Goal: Transaction & Acquisition: Purchase product/service

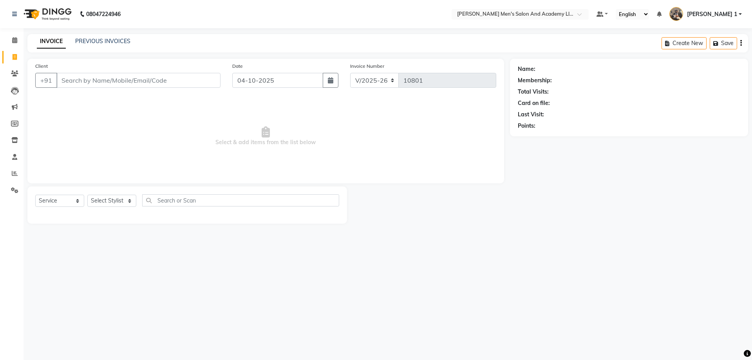
select select "6752"
select select "service"
select select "6752"
select select "service"
click at [12, 172] on icon at bounding box center [15, 173] width 6 height 6
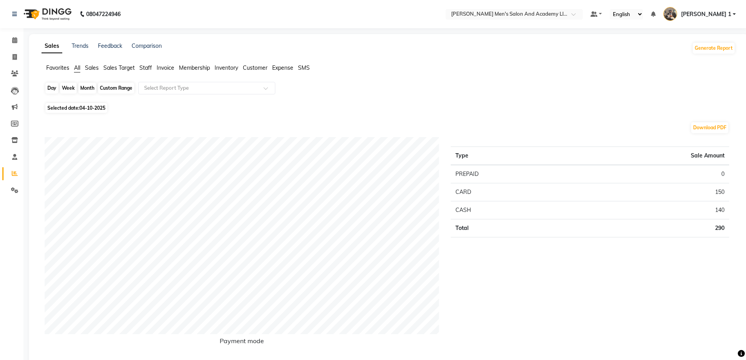
click at [51, 87] on div "Day" at bounding box center [51, 88] width 13 height 11
click at [52, 90] on div "Day" at bounding box center [51, 88] width 13 height 11
click at [52, 88] on div "Day" at bounding box center [51, 88] width 13 height 11
select select "10"
select select "2025"
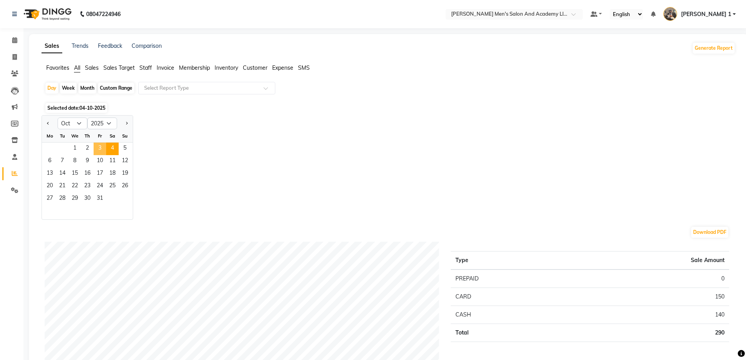
click at [95, 146] on span "3" at bounding box center [100, 149] width 13 height 13
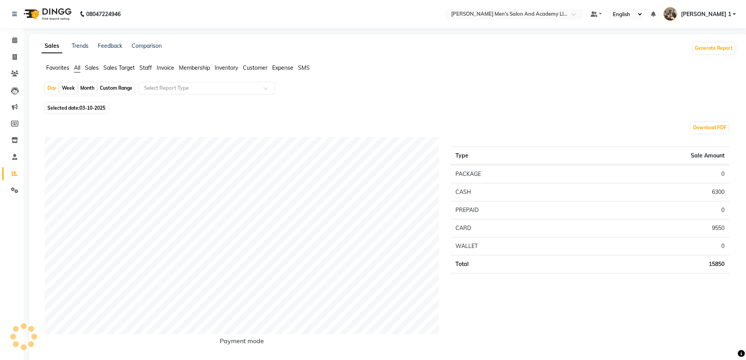
click at [89, 89] on div "Month" at bounding box center [87, 88] width 18 height 11
select select "10"
select select "2025"
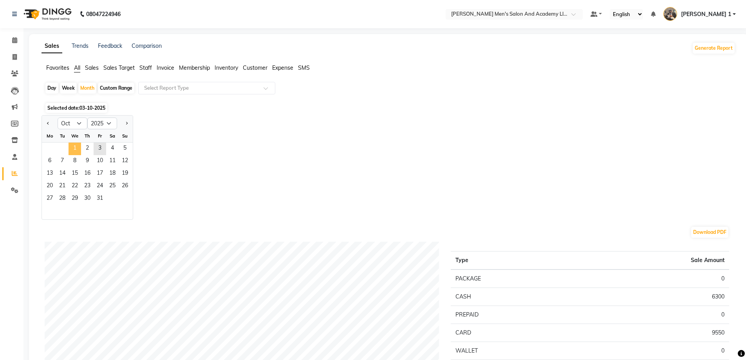
click at [73, 148] on span "1" at bounding box center [75, 149] width 13 height 13
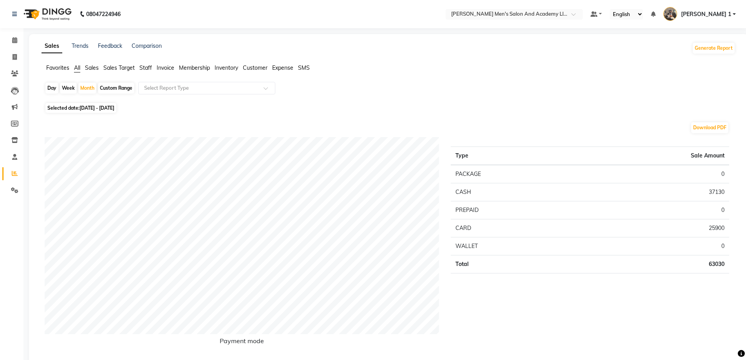
click at [147, 65] on span "Staff" at bounding box center [145, 67] width 13 height 7
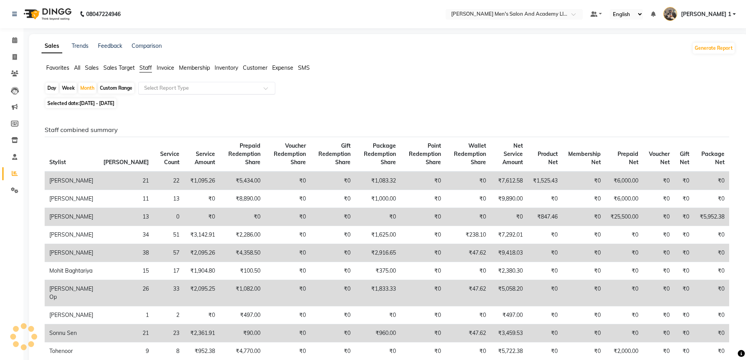
click at [163, 84] on div "Select Report Type" at bounding box center [206, 88] width 137 height 13
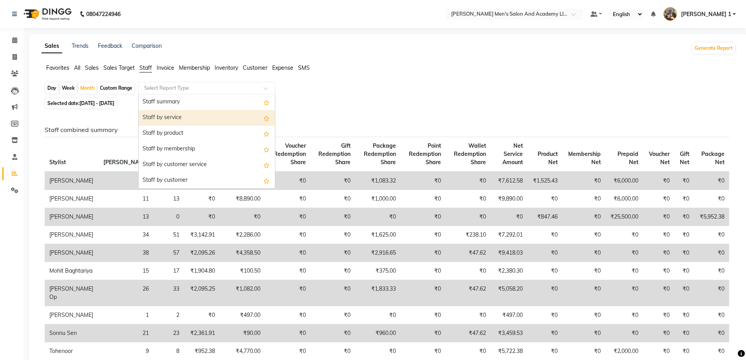
click at [163, 116] on div "Staff by service" at bounding box center [207, 118] width 136 height 16
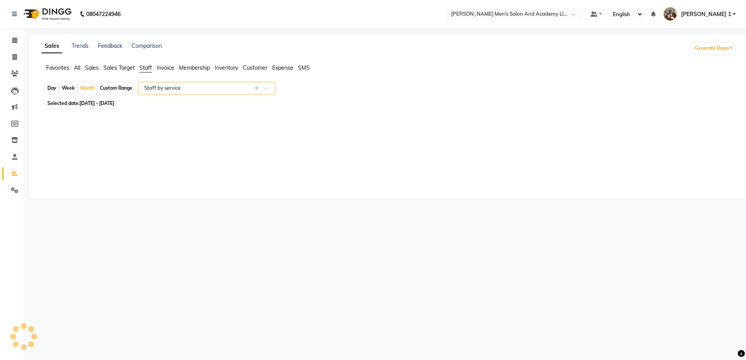
select select "full_report"
select select "csv"
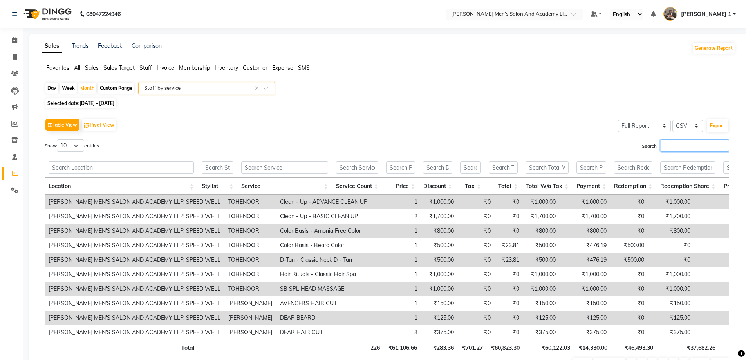
click at [689, 145] on input "Search:" at bounding box center [695, 145] width 69 height 12
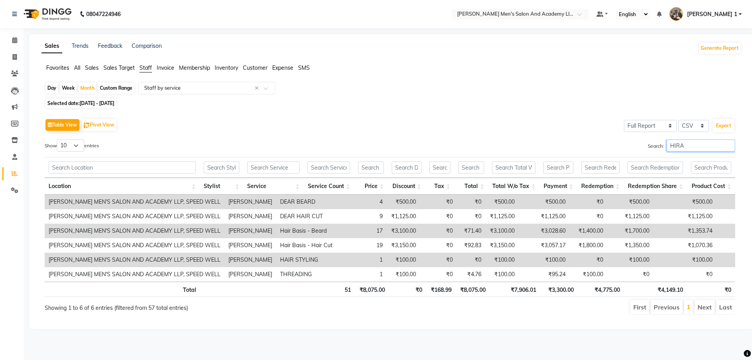
type input "HIRA"
click at [141, 68] on span "Staff" at bounding box center [145, 67] width 13 height 7
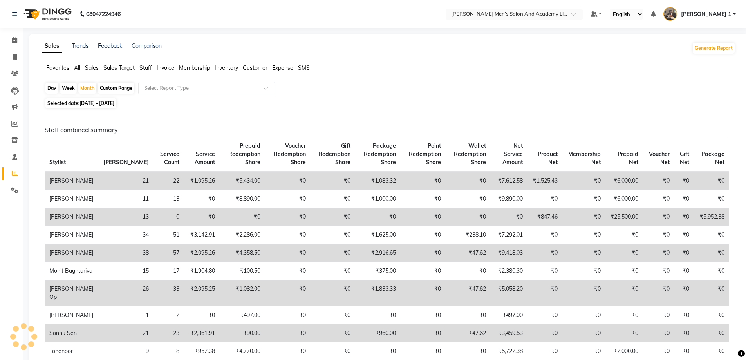
click at [49, 87] on div "Day" at bounding box center [51, 88] width 13 height 11
select select "10"
select select "2025"
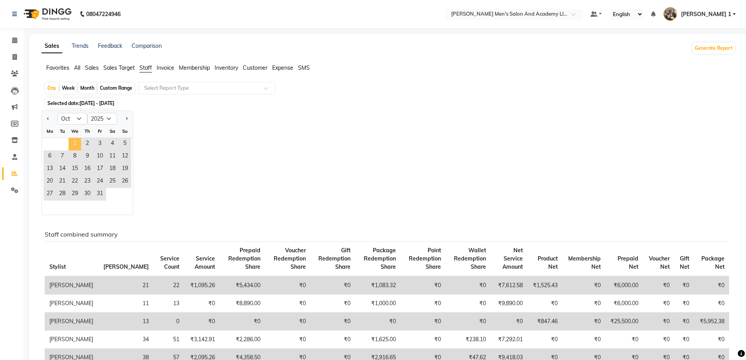
click at [75, 145] on span "1" at bounding box center [75, 144] width 13 height 13
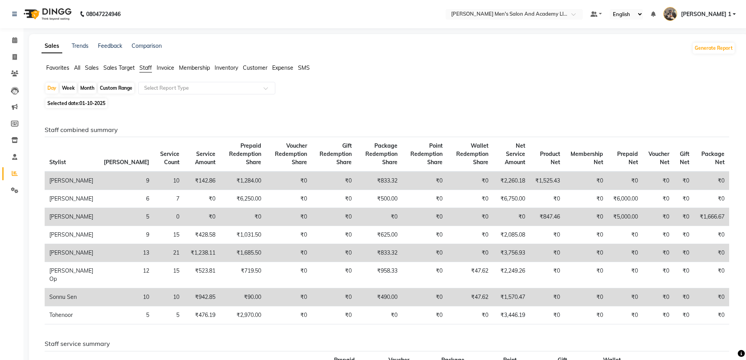
click at [150, 69] on span "Staff" at bounding box center [145, 67] width 13 height 7
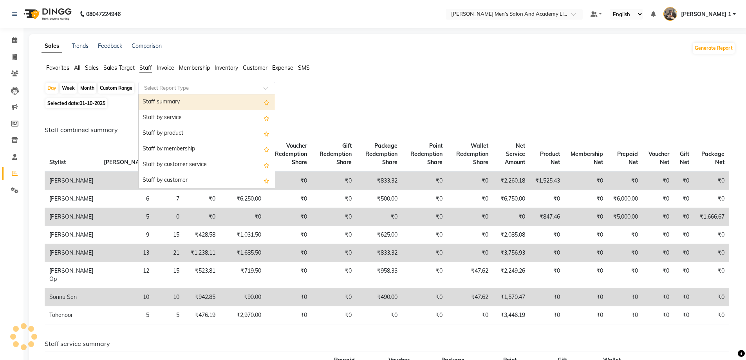
drag, startPoint x: 176, startPoint y: 86, endPoint x: 175, endPoint y: 100, distance: 14.1
click at [176, 89] on input "text" at bounding box center [199, 88] width 113 height 8
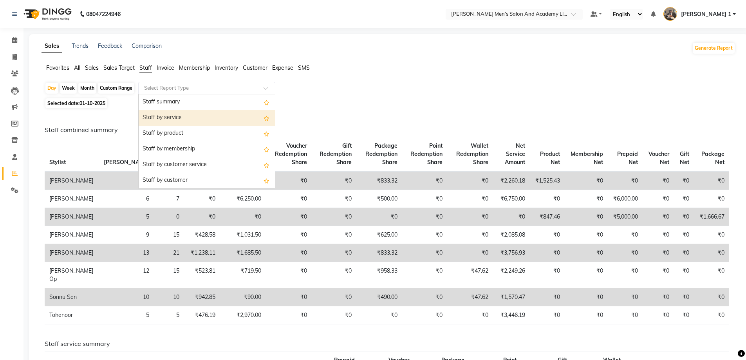
drag, startPoint x: 179, startPoint y: 119, endPoint x: 262, endPoint y: 108, distance: 83.8
click at [180, 120] on div "Staff by service" at bounding box center [207, 118] width 136 height 16
select select "full_report"
select select "csv"
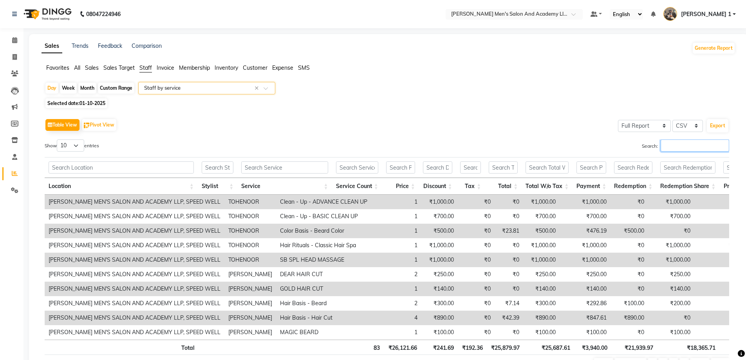
click at [675, 143] on input "Search:" at bounding box center [695, 145] width 69 height 12
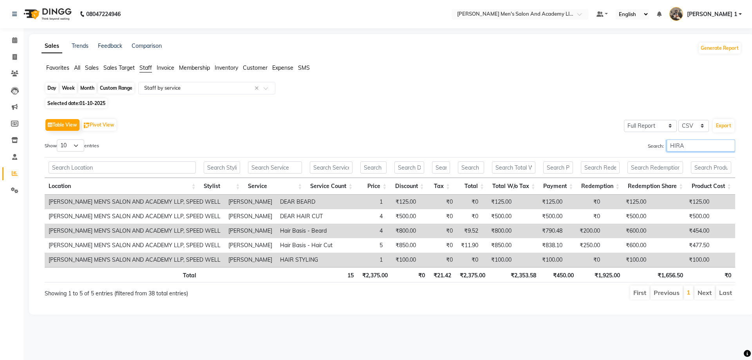
type input "HIRA"
click at [50, 86] on div "Day" at bounding box center [51, 88] width 13 height 11
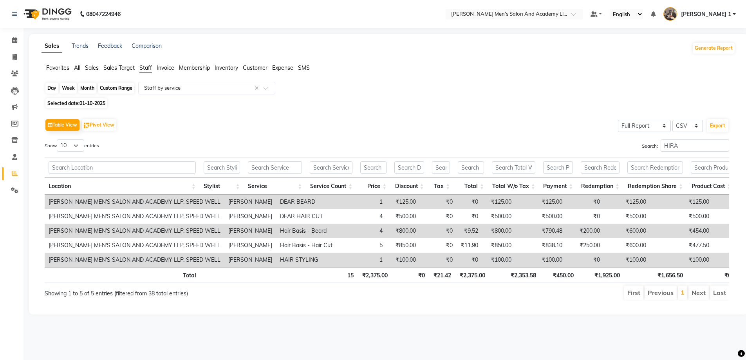
select select "10"
select select "2025"
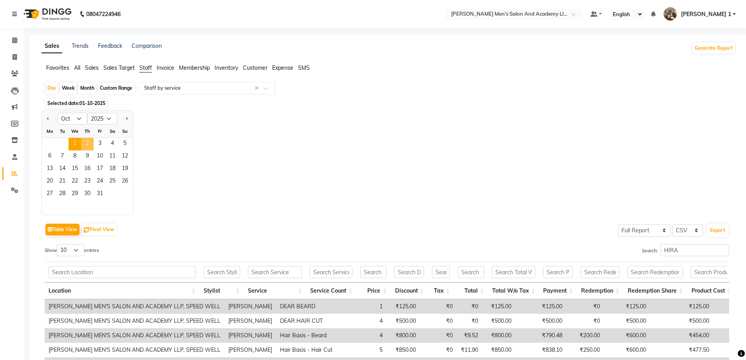
click at [86, 144] on span "2" at bounding box center [87, 144] width 13 height 13
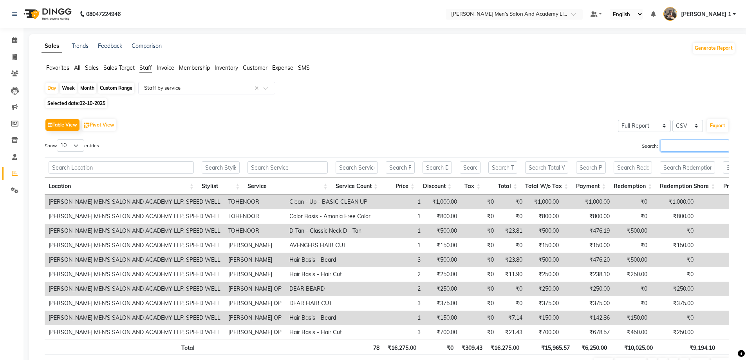
drag, startPoint x: 670, startPoint y: 138, endPoint x: 690, endPoint y: 142, distance: 20.4
click at [690, 142] on input "Search:" at bounding box center [695, 145] width 69 height 12
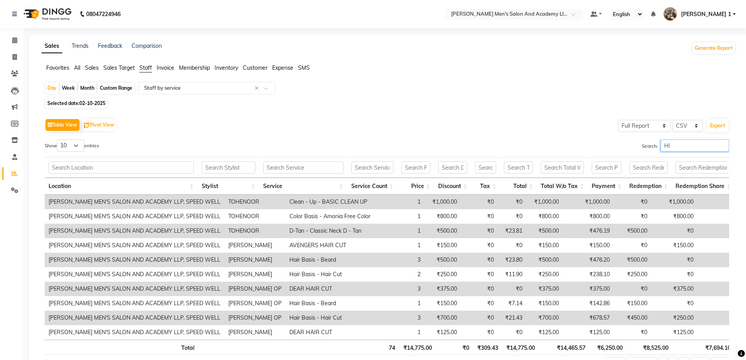
type input "H"
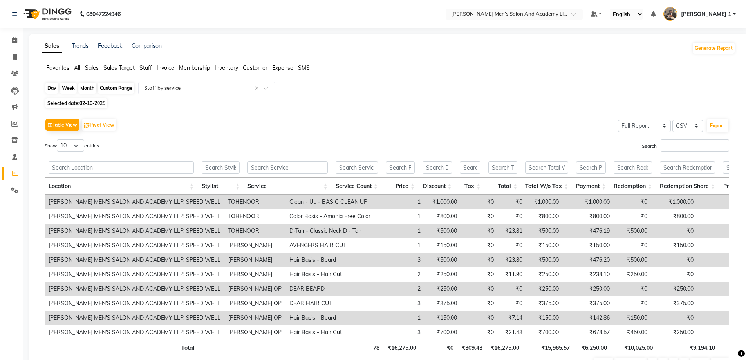
click at [47, 89] on div "Day" at bounding box center [51, 88] width 13 height 11
select select "10"
select select "2025"
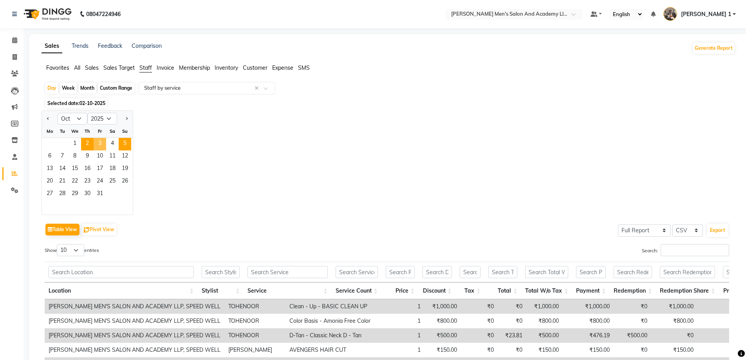
drag, startPoint x: 96, startPoint y: 142, endPoint x: 119, endPoint y: 140, distance: 23.2
click at [97, 143] on span "3" at bounding box center [100, 144] width 13 height 13
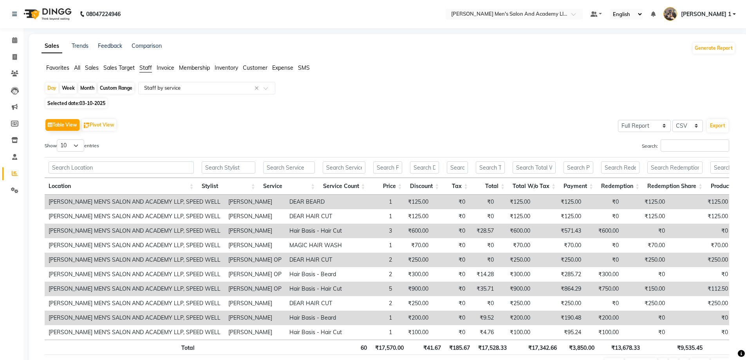
drag, startPoint x: 651, startPoint y: 133, endPoint x: 666, endPoint y: 147, distance: 21.1
click at [661, 147] on div "Table View Pivot View Select Full Report Filtered Report Select CSV PDF Export …" at bounding box center [387, 245] width 685 height 256
click at [668, 146] on input "Search:" at bounding box center [695, 145] width 69 height 12
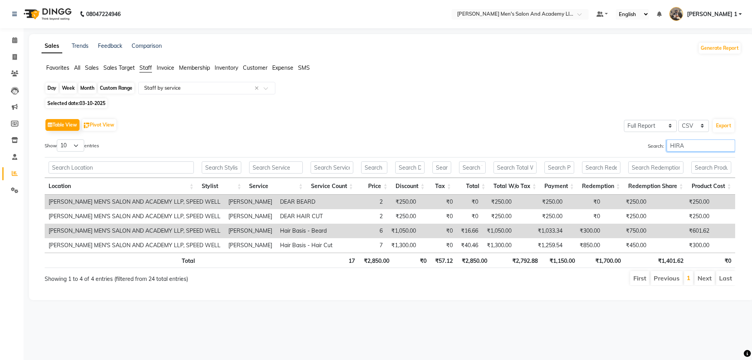
type input "HIRA"
click at [52, 89] on div "Day" at bounding box center [51, 88] width 13 height 11
select select "10"
select select "2025"
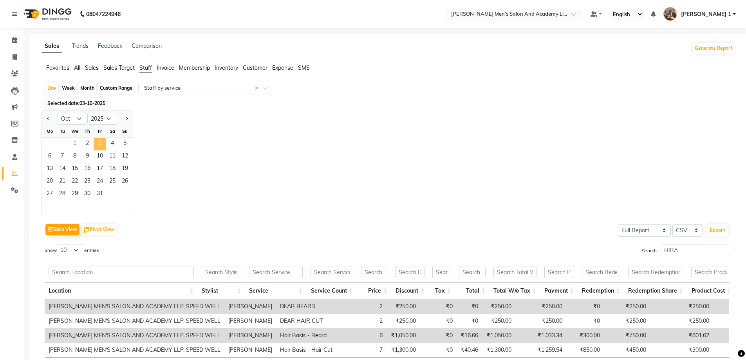
click at [100, 144] on span "3" at bounding box center [100, 144] width 13 height 13
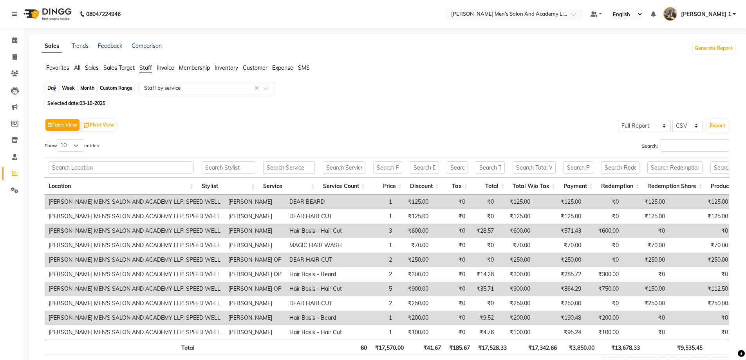
click at [53, 88] on div "Day" at bounding box center [51, 88] width 13 height 11
select select "10"
select select "2025"
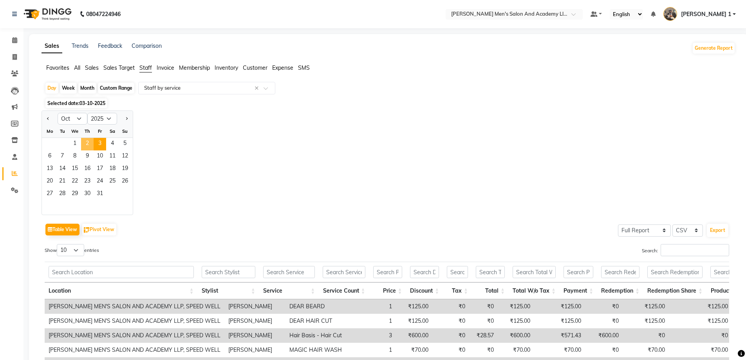
click at [86, 138] on span "2" at bounding box center [87, 144] width 13 height 13
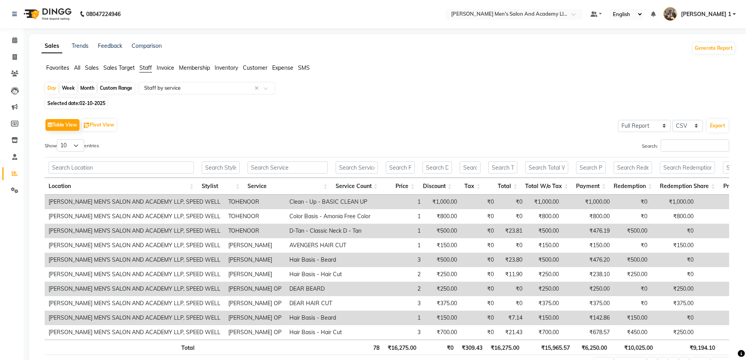
click at [673, 139] on div "Table View Pivot View Select Full Report Filtered Report Select CSV PDF Export …" at bounding box center [387, 245] width 685 height 256
click at [666, 148] on input "Search:" at bounding box center [695, 145] width 69 height 12
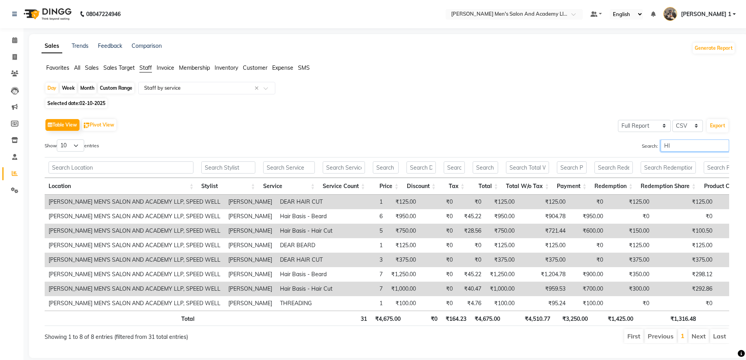
type input "H"
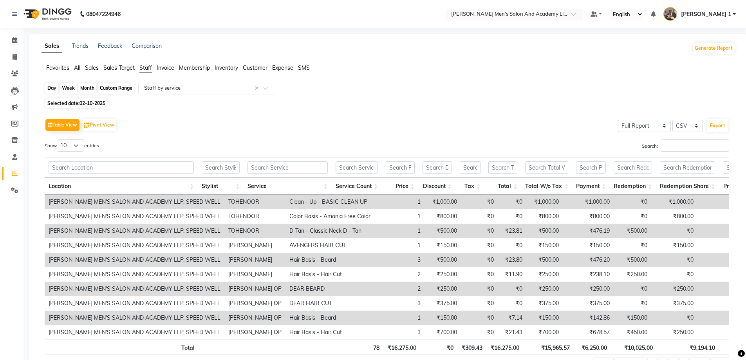
click at [57, 88] on div "Day" at bounding box center [51, 88] width 13 height 11
select select "10"
select select "2025"
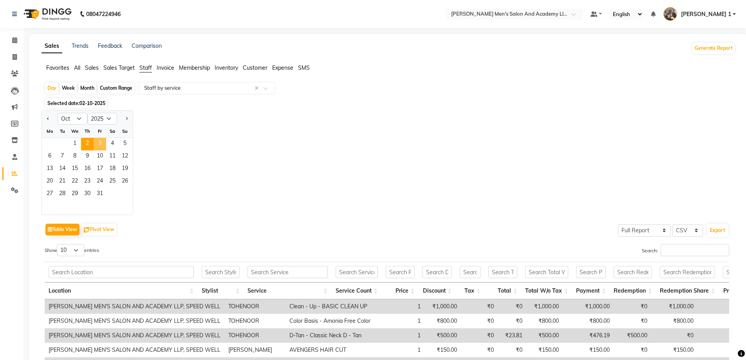
click at [105, 142] on span "3" at bounding box center [100, 144] width 13 height 13
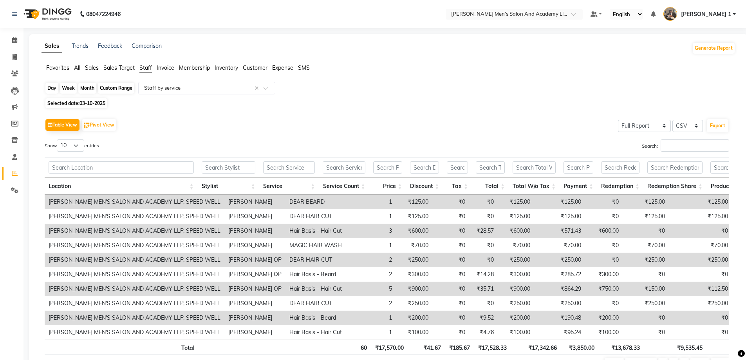
click at [47, 88] on div "Day" at bounding box center [51, 88] width 13 height 11
select select "10"
select select "2025"
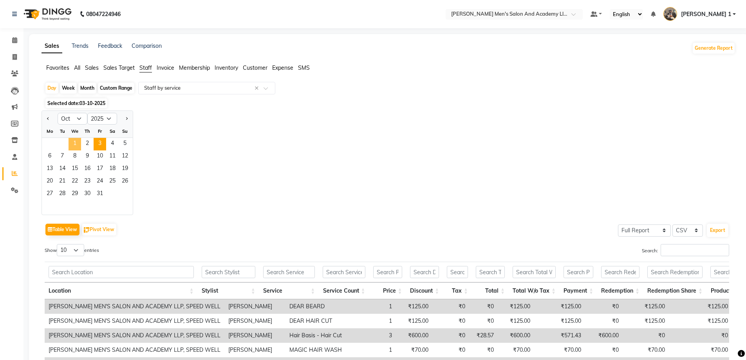
click at [79, 141] on span "1" at bounding box center [75, 144] width 13 height 13
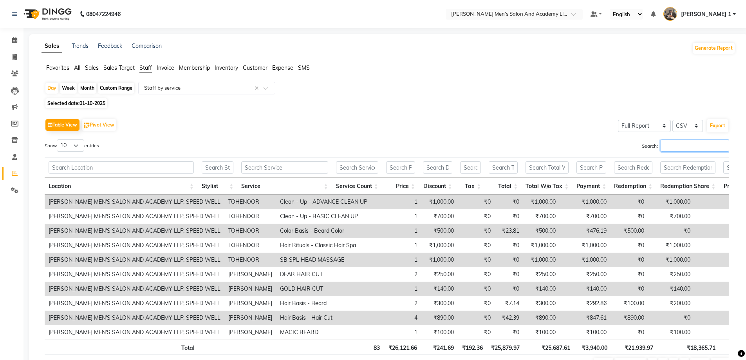
click at [681, 147] on input "Search:" at bounding box center [695, 145] width 69 height 12
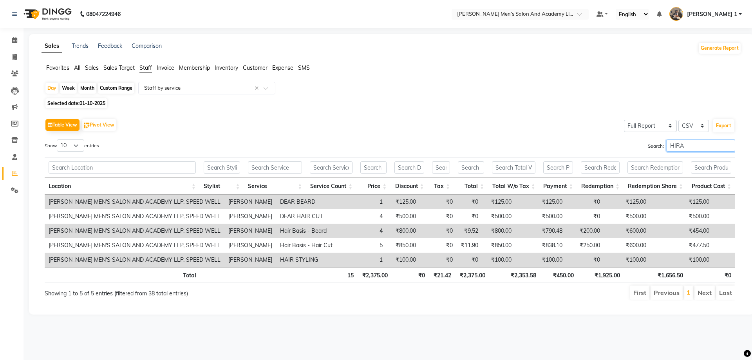
type input "HIRA"
click at [49, 85] on div "Day" at bounding box center [51, 88] width 13 height 11
select select "10"
select select "2025"
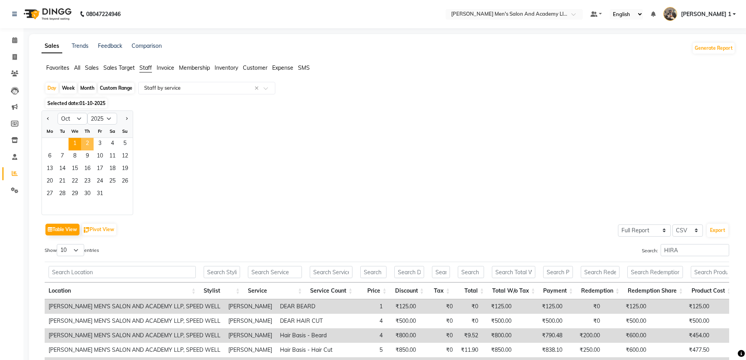
drag, startPoint x: 87, startPoint y: 141, endPoint x: 85, endPoint y: 137, distance: 4.7
click at [88, 141] on span "2" at bounding box center [87, 144] width 13 height 13
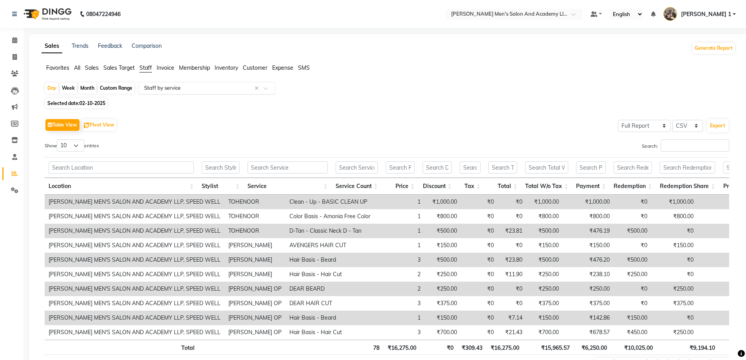
click at [193, 87] on input "text" at bounding box center [199, 88] width 113 height 8
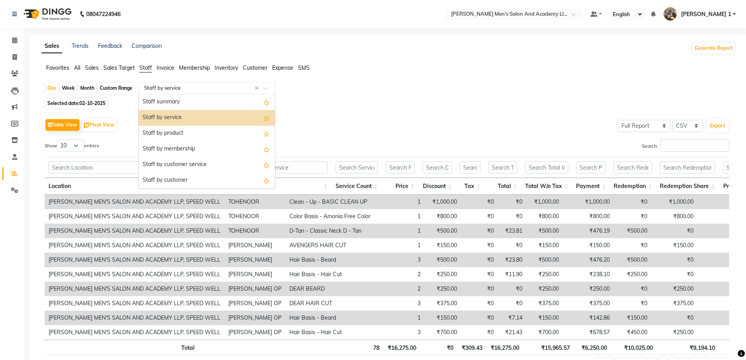
click at [190, 118] on div "Staff by service" at bounding box center [207, 118] width 136 height 16
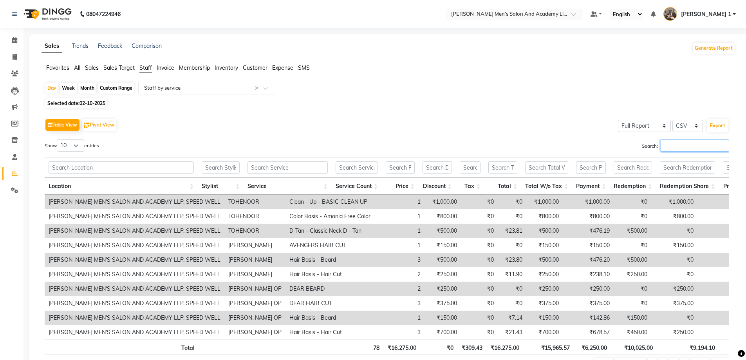
drag, startPoint x: 685, startPoint y: 141, endPoint x: 683, endPoint y: 150, distance: 9.6
click at [685, 145] on input "Search:" at bounding box center [695, 145] width 69 height 12
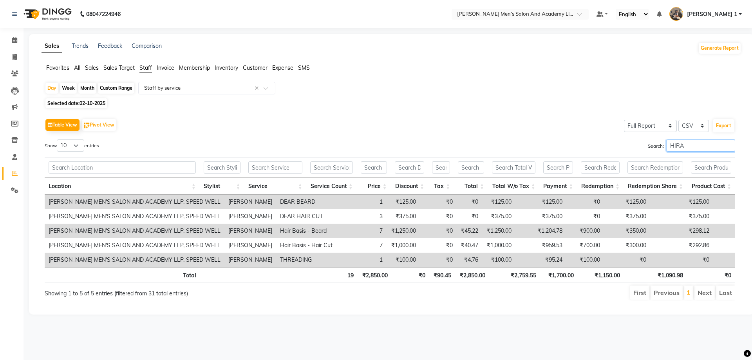
type input "HIRA"
drag, startPoint x: 50, startPoint y: 87, endPoint x: 52, endPoint y: 94, distance: 8.0
click at [51, 89] on div "Day" at bounding box center [51, 88] width 13 height 11
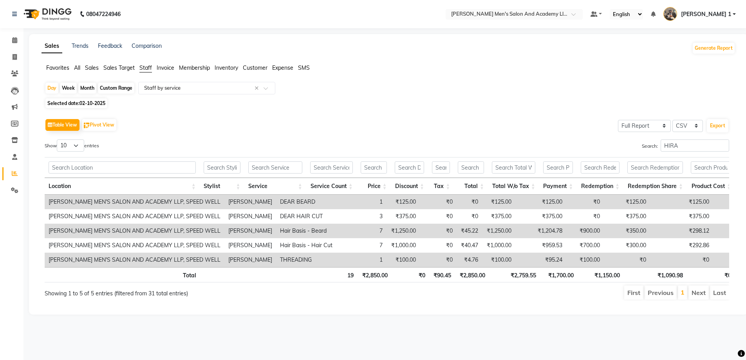
select select "10"
select select "2025"
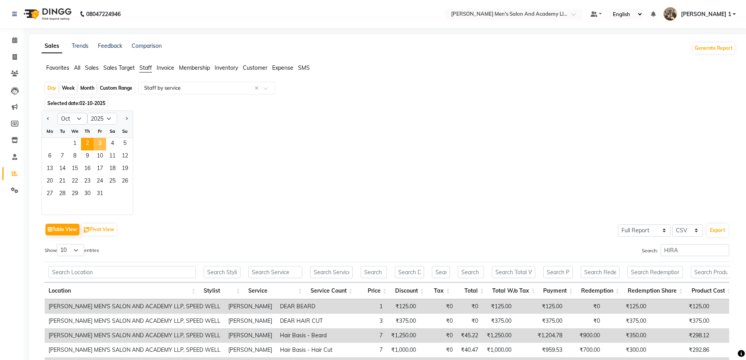
drag, startPoint x: 97, startPoint y: 145, endPoint x: 102, endPoint y: 149, distance: 6.2
click at [100, 147] on span "3" at bounding box center [100, 144] width 13 height 13
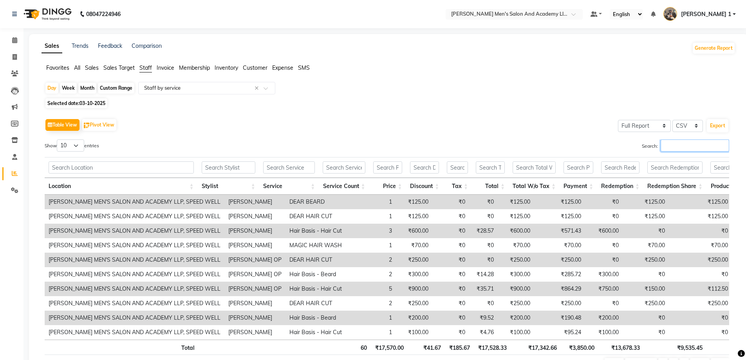
click at [700, 148] on input "Search:" at bounding box center [695, 145] width 69 height 12
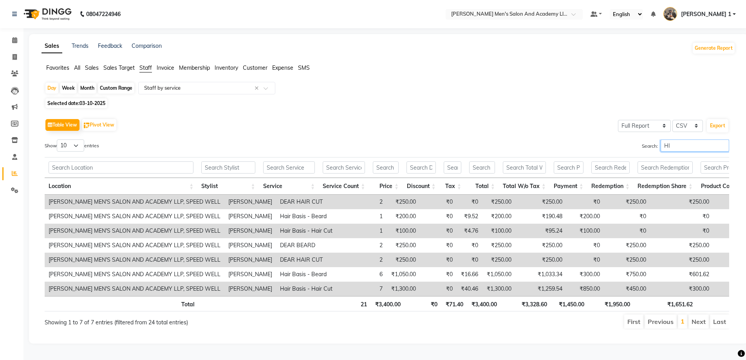
type input "H"
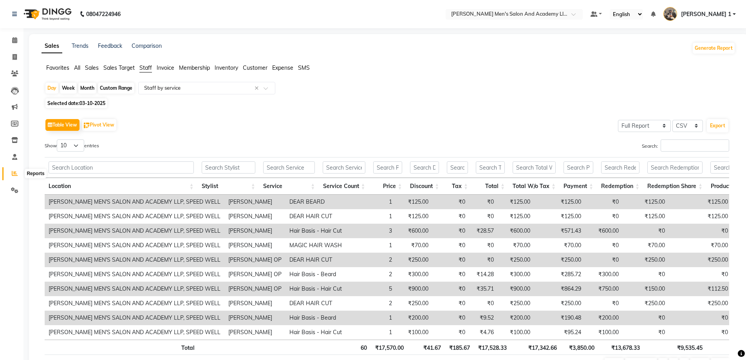
click at [13, 175] on icon at bounding box center [15, 173] width 6 height 6
click at [89, 88] on div "Month" at bounding box center [87, 88] width 18 height 11
select select "10"
select select "2025"
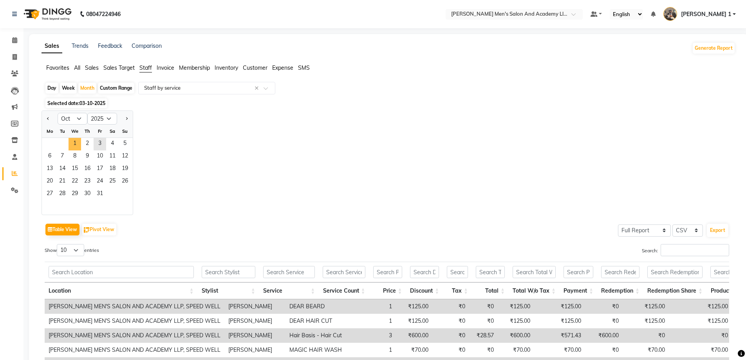
click at [77, 144] on span "1" at bounding box center [75, 144] width 13 height 13
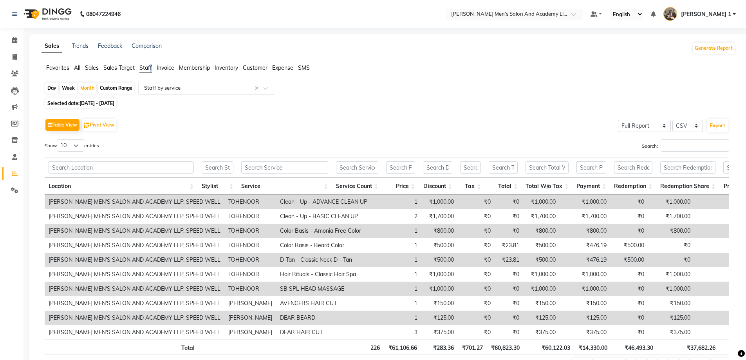
drag, startPoint x: 153, startPoint y: 69, endPoint x: 153, endPoint y: 93, distance: 24.7
click at [154, 75] on div "Favorites All Sales Sales Target Staff Invoice Membership Inventory Customer Ex…" at bounding box center [389, 71] width 706 height 15
drag, startPoint x: 167, startPoint y: 88, endPoint x: 166, endPoint y: 93, distance: 5.5
click at [166, 93] on div "Select Report Type × Staff by service ×" at bounding box center [206, 88] width 137 height 13
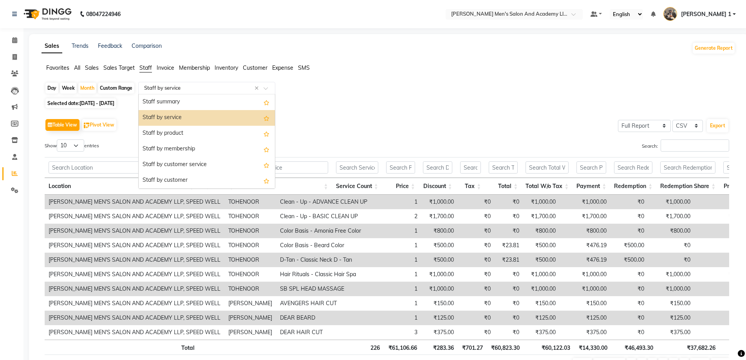
drag, startPoint x: 164, startPoint y: 117, endPoint x: 310, endPoint y: 148, distance: 149.8
click at [164, 119] on div "Staff by service" at bounding box center [207, 118] width 136 height 16
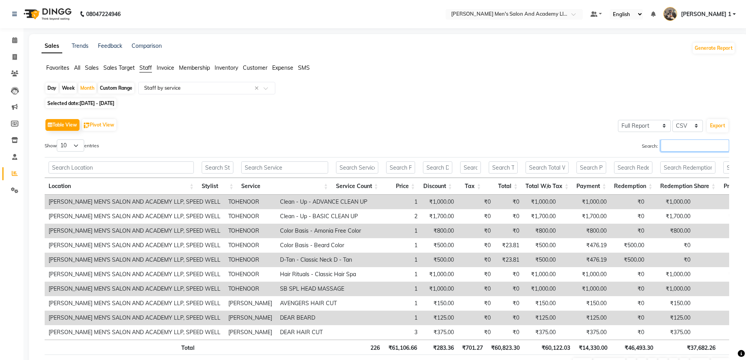
click at [680, 141] on input "Search:" at bounding box center [695, 145] width 69 height 12
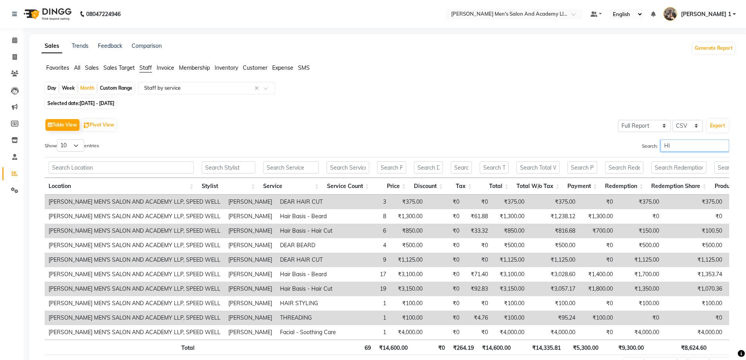
type input "H"
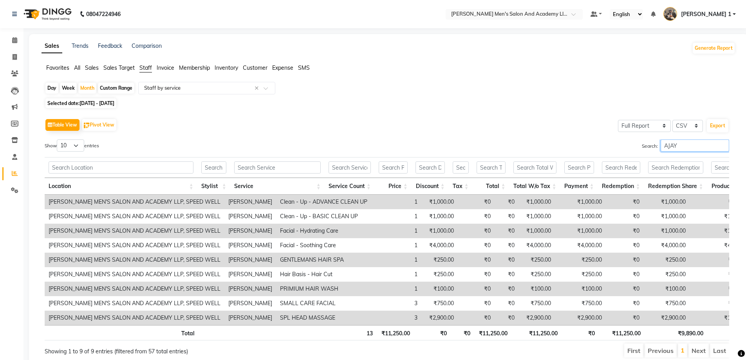
type input "AJAY"
click at [14, 173] on icon at bounding box center [15, 173] width 6 height 6
click at [22, 60] on li "Invoice" at bounding box center [12, 57] width 24 height 17
click at [13, 62] on link "Invoice" at bounding box center [11, 57] width 19 height 13
select select "service"
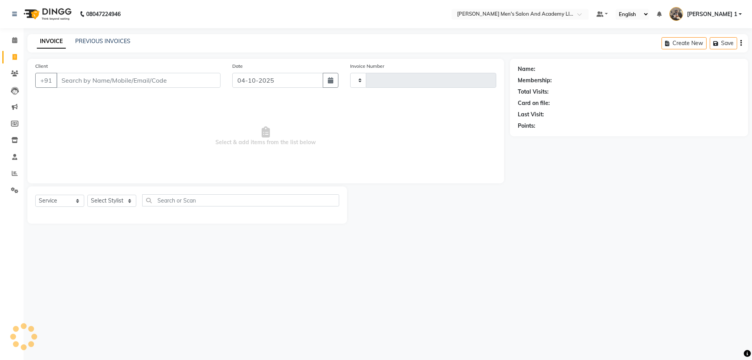
type input "10801"
select select "6752"
click at [12, 63] on link "Invoice" at bounding box center [11, 57] width 19 height 13
select select "service"
type input "10801"
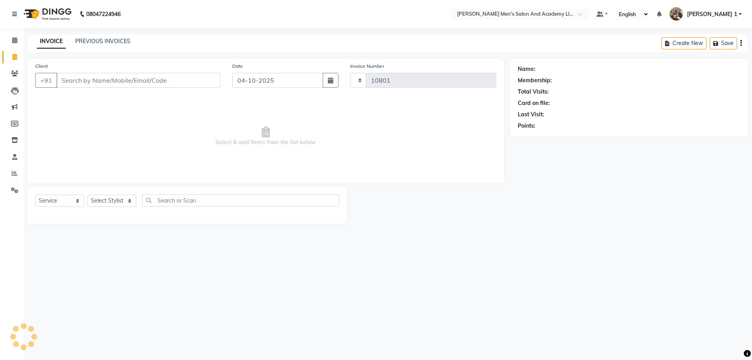
select select "6752"
click at [94, 42] on link "PREVIOUS INVOICES" at bounding box center [102, 41] width 55 height 7
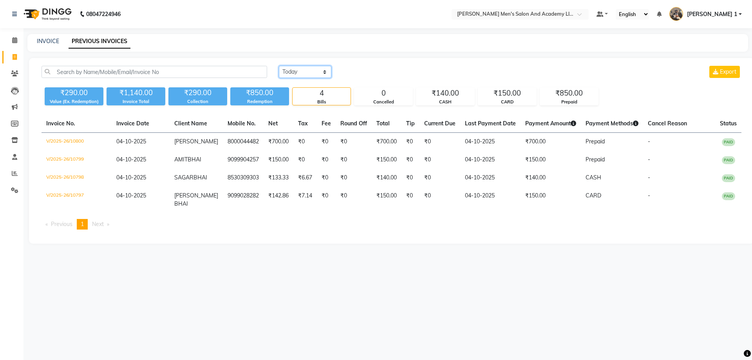
click at [301, 71] on select "[DATE] [DATE] Custom Range" at bounding box center [305, 72] width 52 height 12
select select "range"
click at [279, 66] on select "[DATE] [DATE] Custom Range" at bounding box center [305, 72] width 52 height 12
drag, startPoint x: 369, startPoint y: 72, endPoint x: 369, endPoint y: 78, distance: 5.5
click at [369, 74] on input "04-10-2025" at bounding box center [369, 72] width 55 height 11
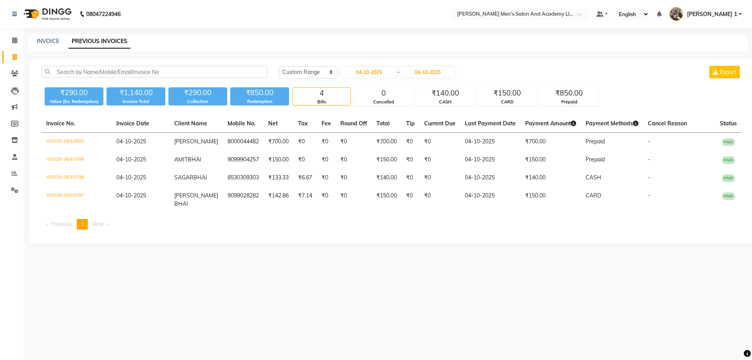
select select "10"
select select "2025"
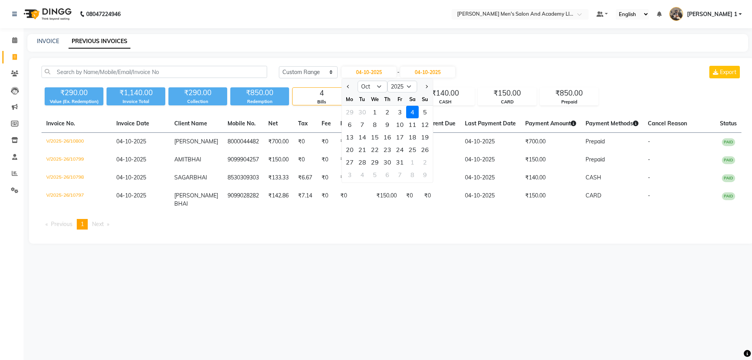
click at [377, 112] on div "1" at bounding box center [375, 112] width 13 height 13
type input "01-10-2025"
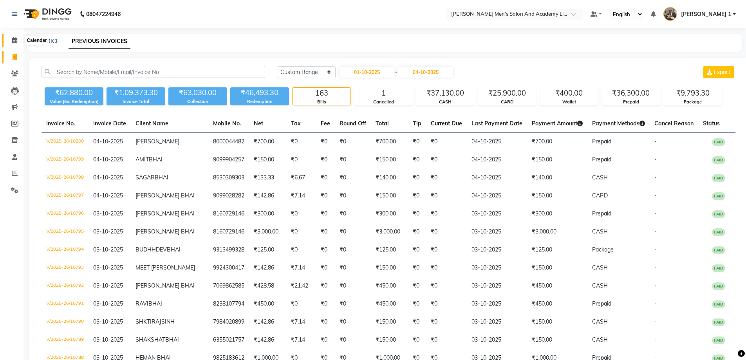
click at [17, 43] on span at bounding box center [15, 40] width 14 height 9
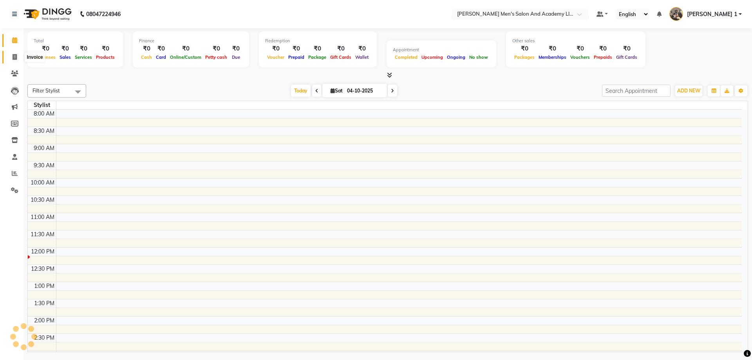
click at [14, 54] on icon at bounding box center [15, 57] width 4 height 6
click at [14, 55] on icon at bounding box center [15, 57] width 4 height 6
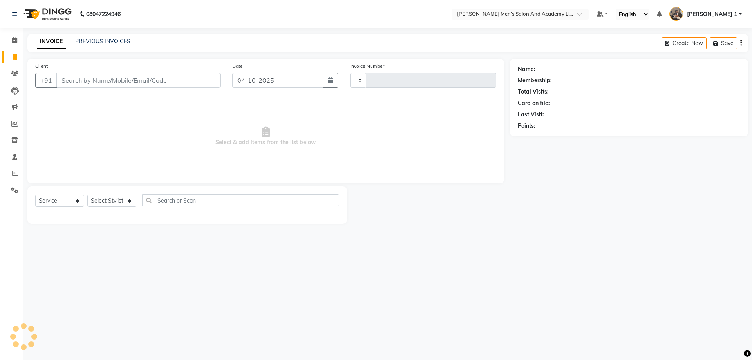
click at [14, 55] on icon at bounding box center [15, 57] width 4 height 6
select select "service"
click at [14, 56] on icon at bounding box center [15, 57] width 4 height 6
select select "service"
type input "10801"
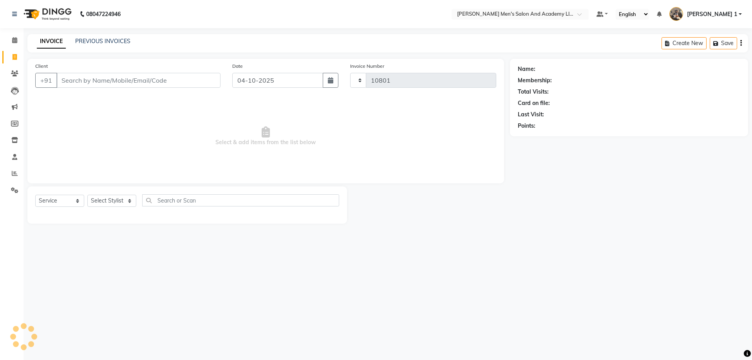
select select "6752"
drag, startPoint x: 609, startPoint y: 333, endPoint x: 606, endPoint y: 339, distance: 6.9
click at [606, 339] on div "08047224946 Select Location × [PERSON_NAME]'s Salon And Academy Llp, Speed Well…" at bounding box center [376, 180] width 752 height 360
click at [100, 80] on input "Client" at bounding box center [138, 80] width 164 height 15
drag, startPoint x: 87, startPoint y: 78, endPoint x: 103, endPoint y: 93, distance: 22.7
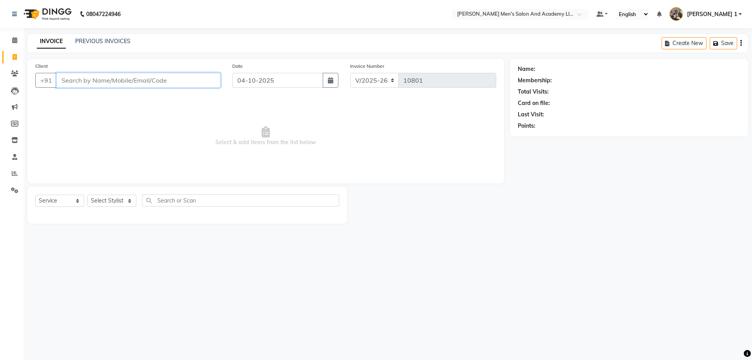
click at [90, 80] on input "Client" at bounding box center [138, 80] width 164 height 15
click at [136, 78] on input "Client" at bounding box center [138, 80] width 164 height 15
click at [100, 77] on input "Client" at bounding box center [138, 80] width 164 height 15
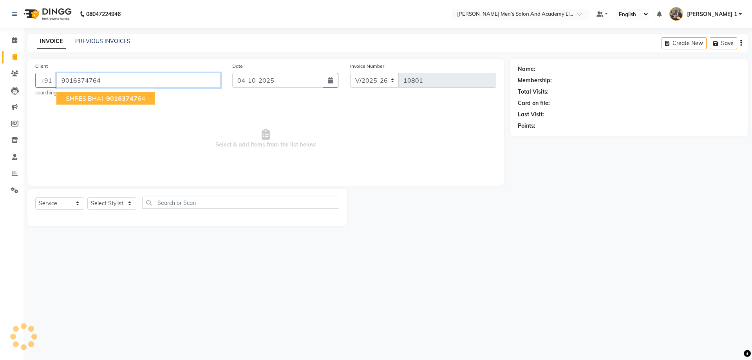
type input "9016374764"
click at [124, 104] on ngb-typeahead-window "SHRES BHAI 90163747 64" at bounding box center [105, 99] width 99 height 20
click at [124, 97] on span "90163747" at bounding box center [121, 98] width 31 height 8
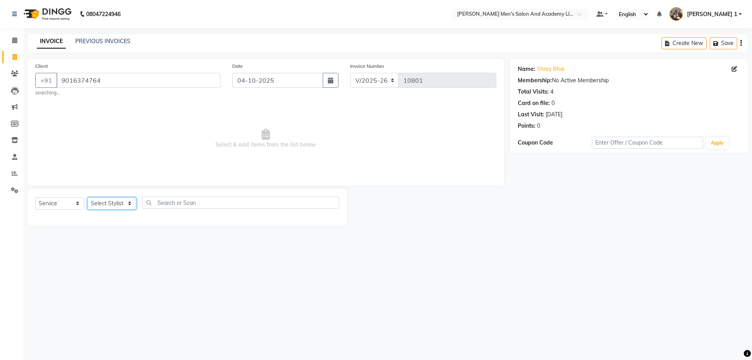
click at [126, 203] on select "Select Stylist [PERSON_NAME] [PERSON_NAME] [PERSON_NAME] [PERSON_NAME] [PERSON_…" at bounding box center [111, 203] width 49 height 12
select select "68653"
click at [87, 197] on select "Select Stylist [PERSON_NAME] [PERSON_NAME] [PERSON_NAME] [PERSON_NAME] [PERSON_…" at bounding box center [111, 203] width 49 height 12
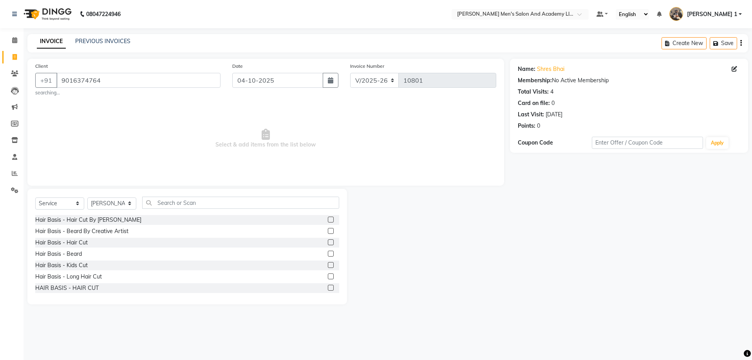
drag, startPoint x: 328, startPoint y: 242, endPoint x: 323, endPoint y: 243, distance: 4.8
click at [328, 243] on label at bounding box center [331, 242] width 6 height 6
click at [328, 243] on input "checkbox" at bounding box center [330, 242] width 5 height 5
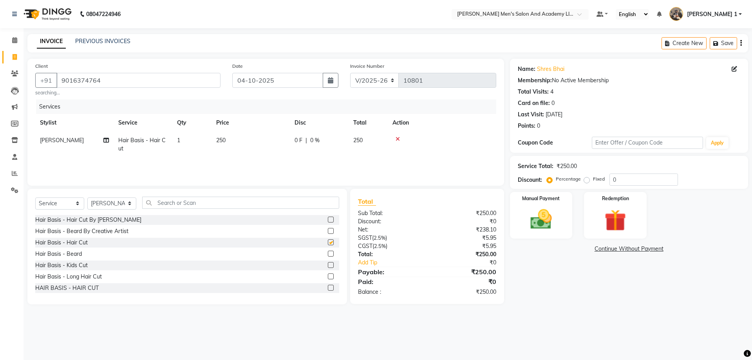
checkbox input "false"
click at [328, 253] on label at bounding box center [331, 254] width 6 height 6
click at [328, 253] on input "checkbox" at bounding box center [330, 254] width 5 height 5
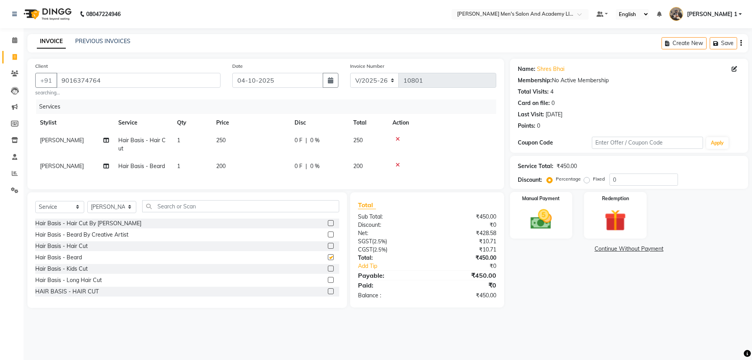
checkbox input "false"
click at [533, 211] on img at bounding box center [541, 219] width 36 height 26
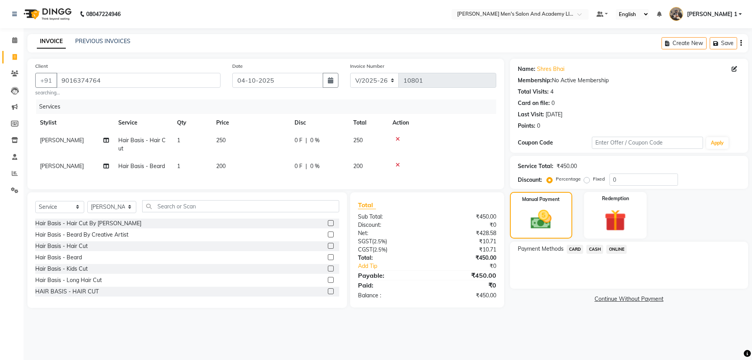
drag, startPoint x: 576, startPoint y: 248, endPoint x: 581, endPoint y: 256, distance: 9.5
click at [576, 247] on span "CARD" at bounding box center [575, 249] width 17 height 9
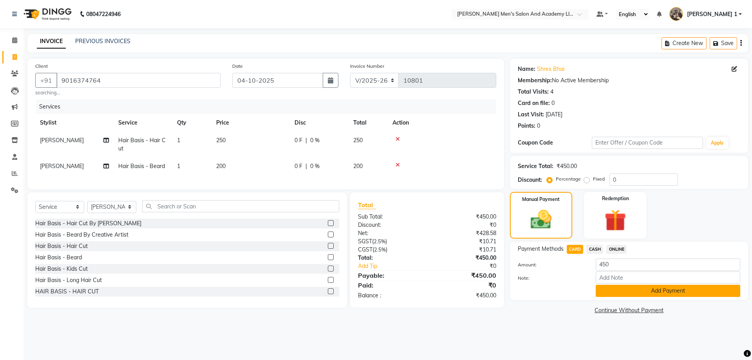
click at [623, 293] on button "Add Payment" at bounding box center [668, 291] width 145 height 12
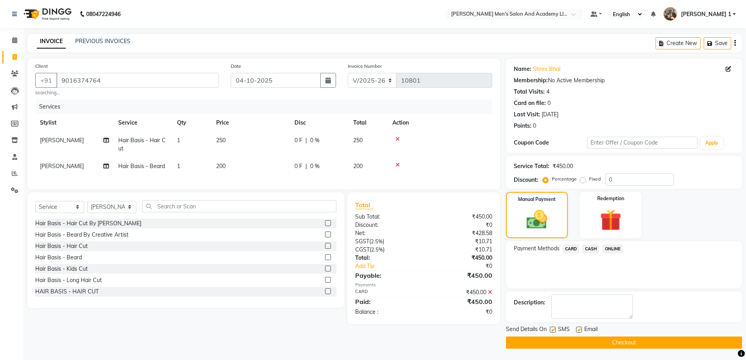
drag, startPoint x: 581, startPoint y: 329, endPoint x: 569, endPoint y: 324, distance: 12.7
click at [572, 324] on div "Name: Shres Bhai Membership: No Active Membership Total Visits: 4 Card on file:…" at bounding box center [627, 204] width 242 height 290
drag, startPoint x: 580, startPoint y: 331, endPoint x: 577, endPoint y: 327, distance: 4.8
click at [581, 330] on label at bounding box center [579, 330] width 6 height 6
click at [581, 330] on input "checkbox" at bounding box center [578, 330] width 5 height 5
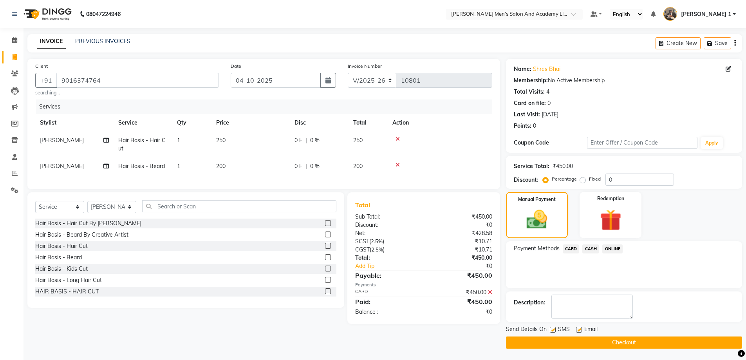
checkbox input "false"
click at [552, 330] on label at bounding box center [553, 330] width 6 height 6
click at [552, 330] on input "checkbox" at bounding box center [552, 330] width 5 height 5
checkbox input "false"
click at [559, 339] on button "Checkout" at bounding box center [624, 343] width 236 height 12
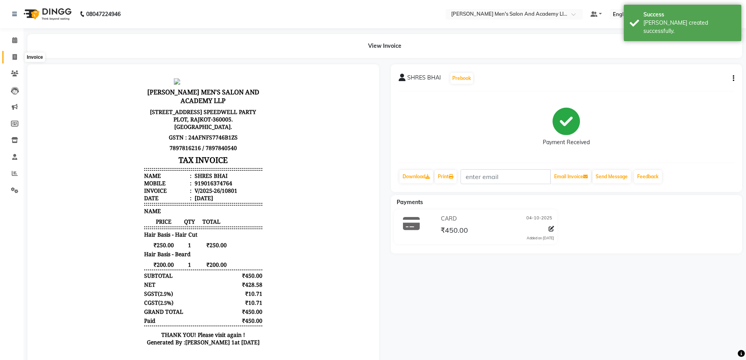
click at [9, 54] on span at bounding box center [15, 57] width 14 height 9
select select "service"
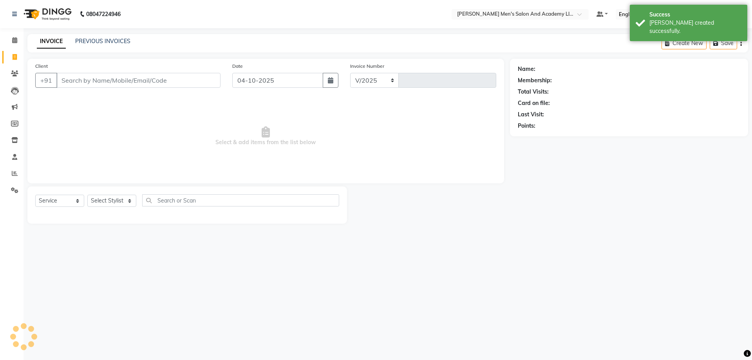
select select "6752"
type input "10802"
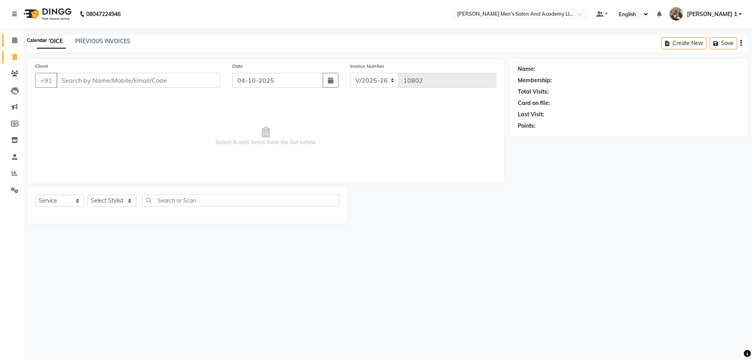
click at [10, 43] on span at bounding box center [15, 40] width 14 height 9
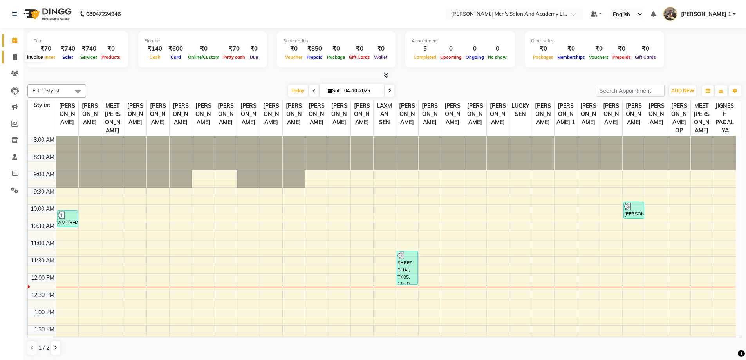
click at [9, 57] on span at bounding box center [15, 57] width 14 height 9
select select "service"
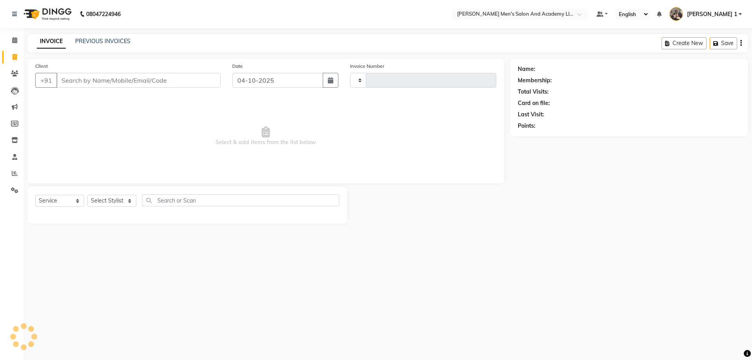
type input "10802"
select select "6752"
click at [101, 80] on input "Client" at bounding box center [118, 80] width 124 height 15
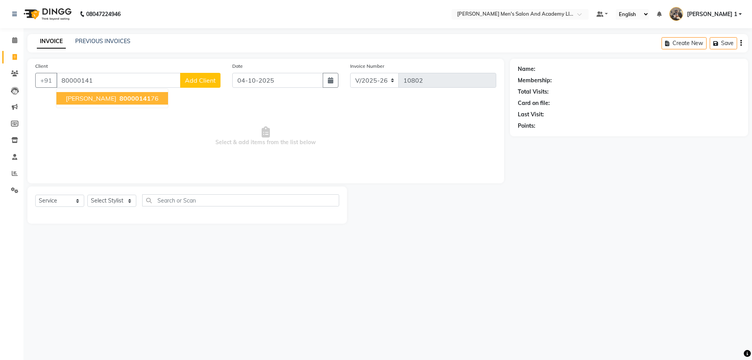
click at [85, 96] on span "[PERSON_NAME]" at bounding box center [91, 98] width 51 height 8
type input "8000014176"
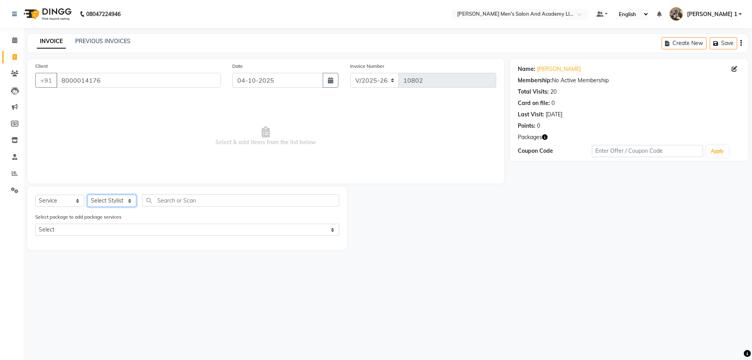
click at [123, 199] on select "Select Stylist [PERSON_NAME] [PERSON_NAME] [PERSON_NAME] [PERSON_NAME] [PERSON_…" at bounding box center [111, 201] width 49 height 12
select select "52737"
click at [87, 195] on select "Select Stylist [PERSON_NAME] [PERSON_NAME] [PERSON_NAME] [PERSON_NAME] [PERSON_…" at bounding box center [111, 201] width 49 height 12
click at [139, 191] on div "Select Service Product Membership Package Voucher Prepaid Gift Card Select Styl…" at bounding box center [187, 217] width 320 height 63
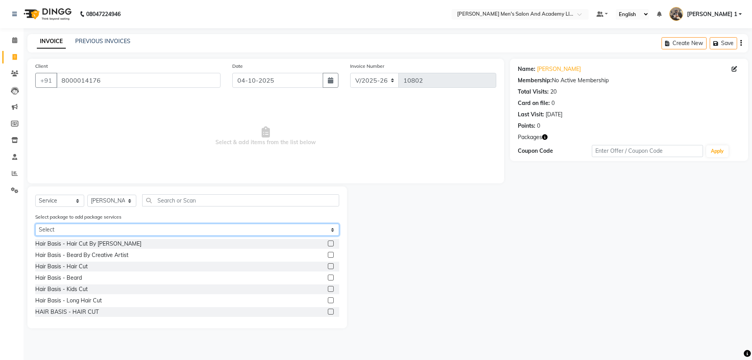
click at [85, 226] on select "Select COOLER JUNIOR PACKAGE GENTLEMEN GOLD PACKAGE SPEED WELL [PERSON_NAME] PA…" at bounding box center [187, 230] width 304 height 12
select select "1: Object"
click at [35, 224] on select "Select COOLER JUNIOR PACKAGE GENTLEMEN GOLD PACKAGE SPEED WELL [PERSON_NAME] PA…" at bounding box center [187, 230] width 304 height 12
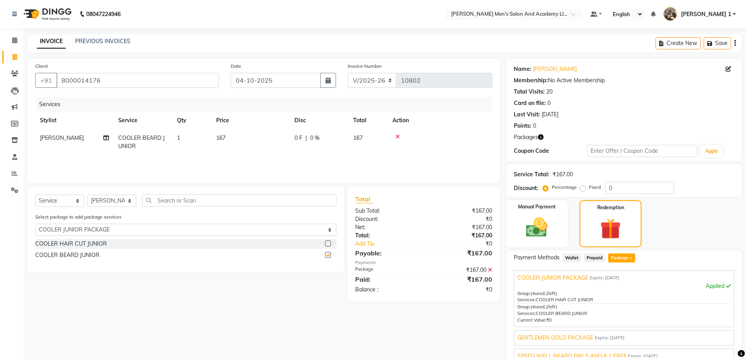
checkbox input "false"
click at [397, 137] on icon at bounding box center [398, 136] width 4 height 5
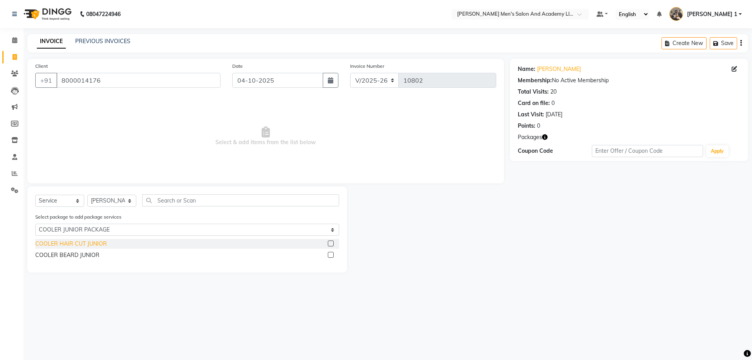
click at [93, 243] on div "COOLER HAIR CUT JUNIOR" at bounding box center [71, 244] width 72 height 8
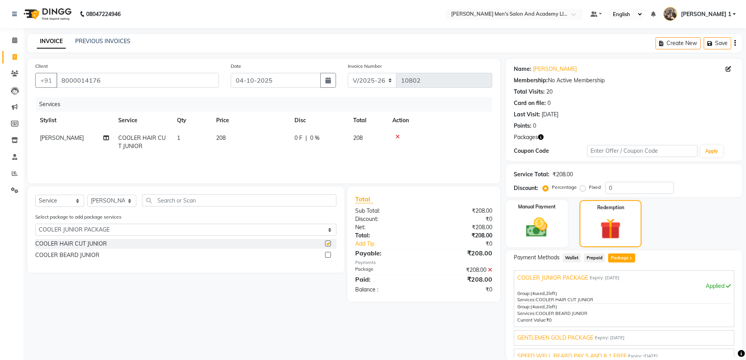
checkbox input "false"
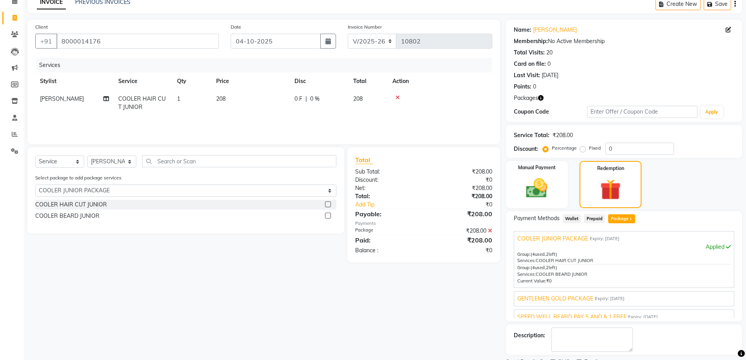
scroll to position [72, 0]
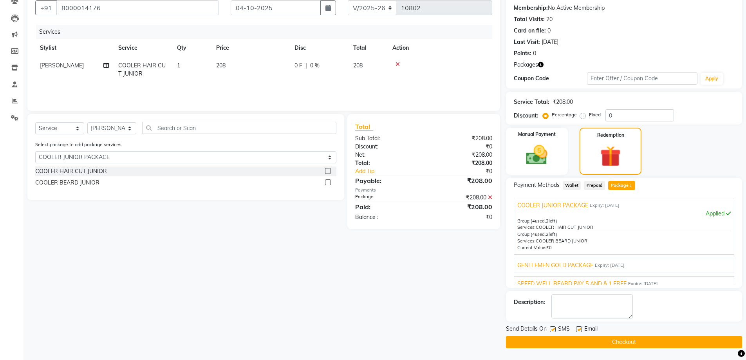
click at [578, 329] on label at bounding box center [579, 329] width 6 height 6
click at [578, 329] on input "checkbox" at bounding box center [578, 329] width 5 height 5
checkbox input "false"
click at [554, 328] on label at bounding box center [553, 329] width 6 height 6
click at [554, 328] on input "checkbox" at bounding box center [552, 329] width 5 height 5
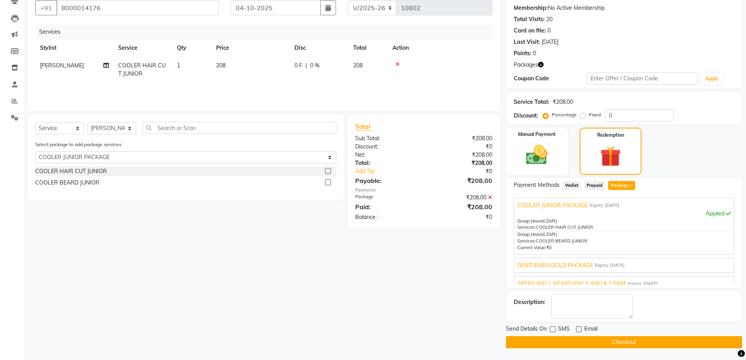
click at [552, 328] on label at bounding box center [553, 329] width 6 height 6
click at [552, 328] on input "checkbox" at bounding box center [552, 329] width 5 height 5
checkbox input "true"
click at [538, 345] on button "Checkout" at bounding box center [624, 342] width 236 height 12
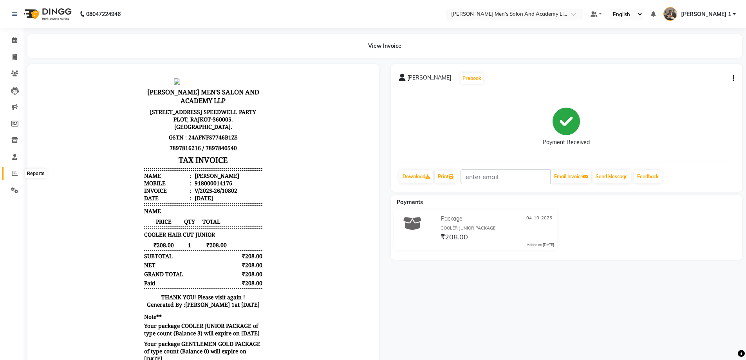
click at [17, 175] on icon at bounding box center [15, 173] width 6 height 6
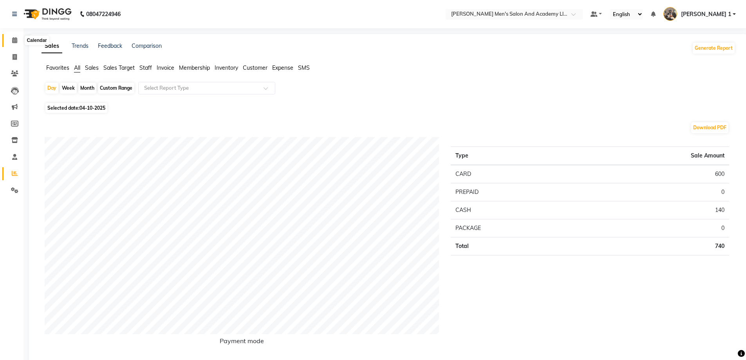
click at [16, 40] on icon at bounding box center [14, 40] width 5 height 6
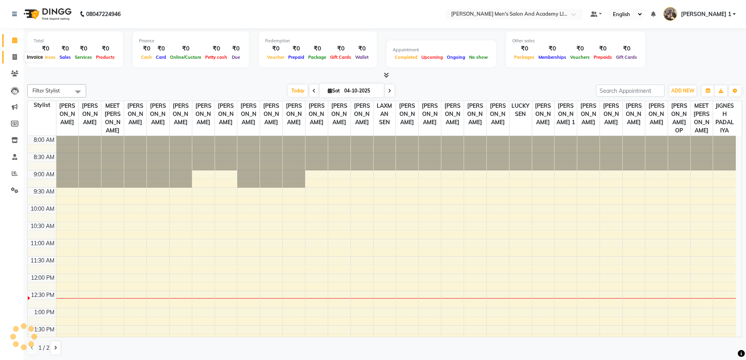
click at [13, 57] on icon at bounding box center [15, 57] width 4 height 6
select select "service"
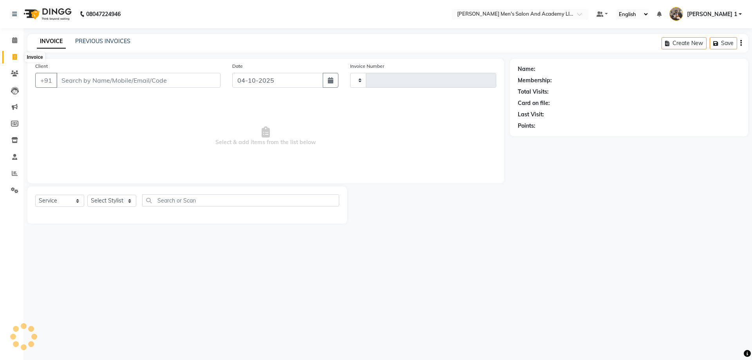
type input "10803"
select select "6752"
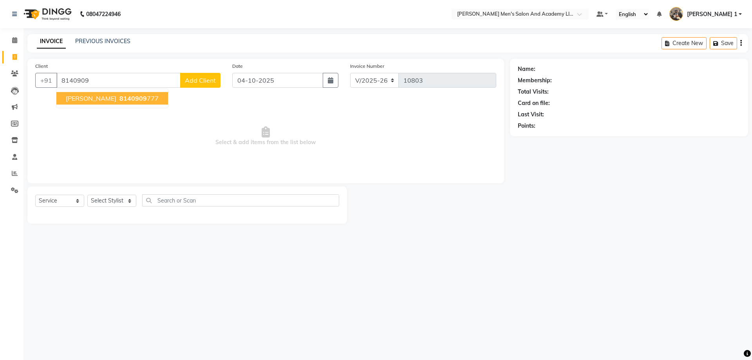
click at [8, 11] on div "08047224946" at bounding box center [66, 14] width 120 height 22
click at [144, 80] on input "8140909" at bounding box center [118, 80] width 124 height 15
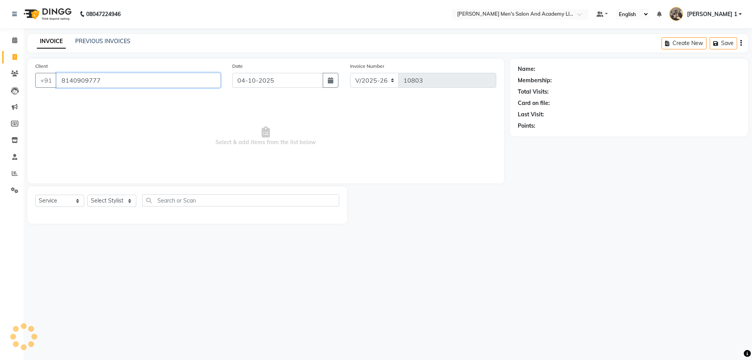
type input "8140909777"
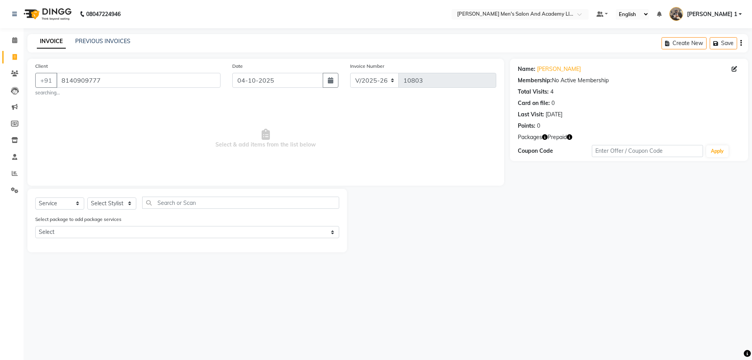
click at [294, 186] on div "Client [PHONE_NUMBER] searching... Date [DATE] Invoice Number V/2025 V/[PHONE_N…" at bounding box center [266, 156] width 489 height 194
click at [113, 200] on select "Select Stylist [PERSON_NAME] [PERSON_NAME] [PERSON_NAME] [PERSON_NAME] [PERSON_…" at bounding box center [111, 203] width 49 height 12
select select "52740"
click at [87, 197] on select "Select Stylist [PERSON_NAME] [PERSON_NAME] [PERSON_NAME] [PERSON_NAME] [PERSON_…" at bounding box center [111, 203] width 49 height 12
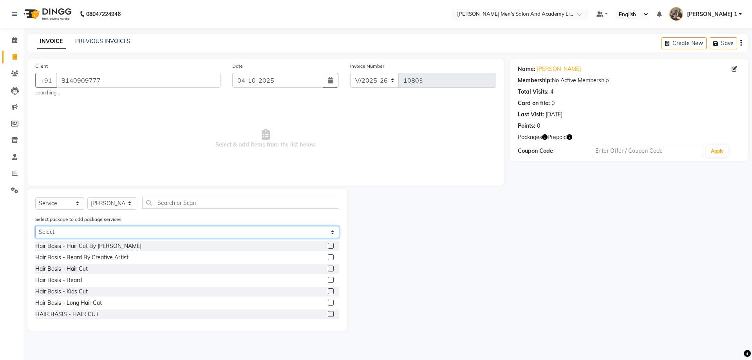
click at [107, 236] on select "Select GLOW PACKAGE" at bounding box center [187, 232] width 304 height 12
select select "1: Object"
click at [35, 226] on select "Select GLOW PACKAGE" at bounding box center [187, 232] width 304 height 12
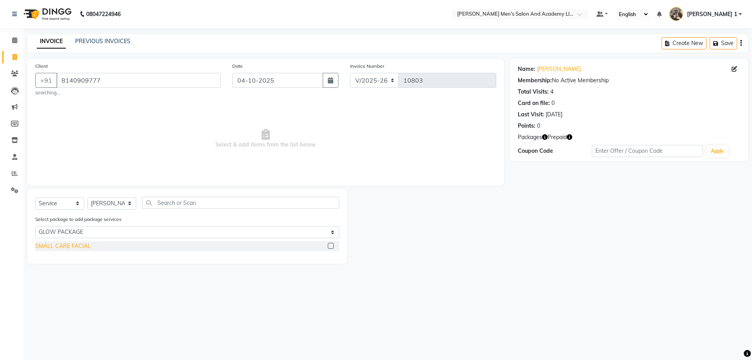
click at [81, 245] on div "SMALL CARE FACIAL" at bounding box center [63, 246] width 56 height 8
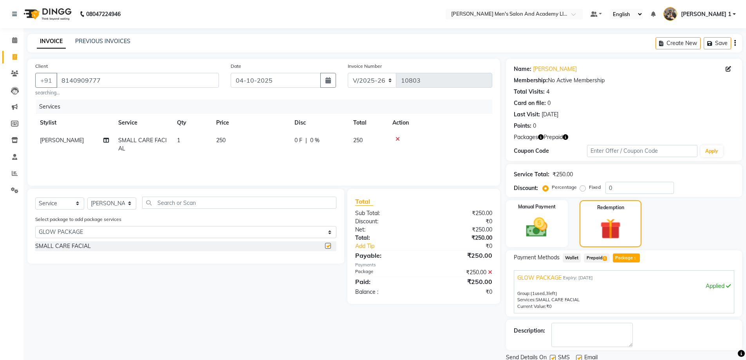
checkbox input "false"
click at [398, 137] on icon at bounding box center [398, 138] width 4 height 5
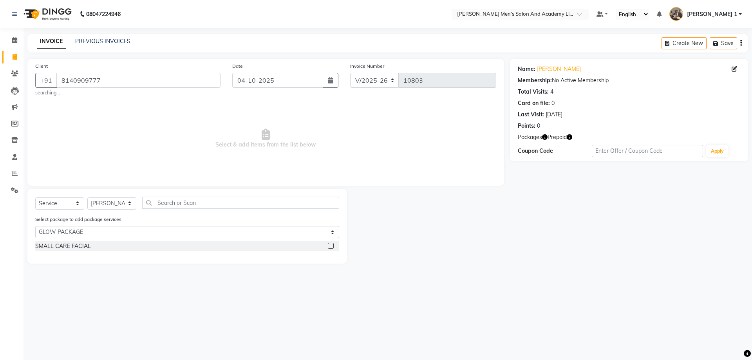
click at [569, 137] on icon "button" at bounding box center [569, 136] width 5 height 5
click at [547, 221] on div "Name: [PERSON_NAME] Membership: No Active Membership Total Visits: 4 Card on fi…" at bounding box center [632, 161] width 244 height 205
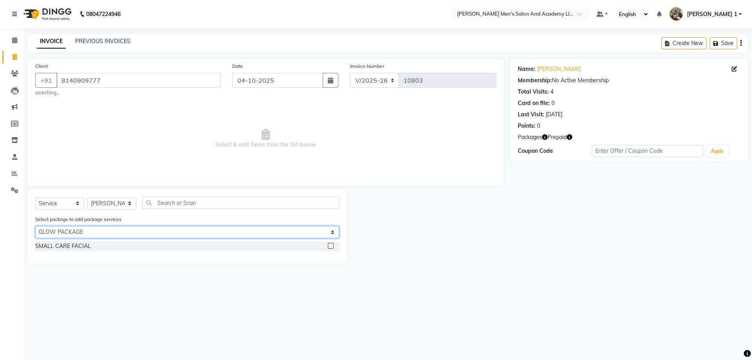
click at [107, 233] on select "Select GLOW PACKAGE" at bounding box center [187, 232] width 304 height 12
select select "0: undefined"
click at [35, 226] on select "Select GLOW PACKAGE" at bounding box center [187, 232] width 304 height 12
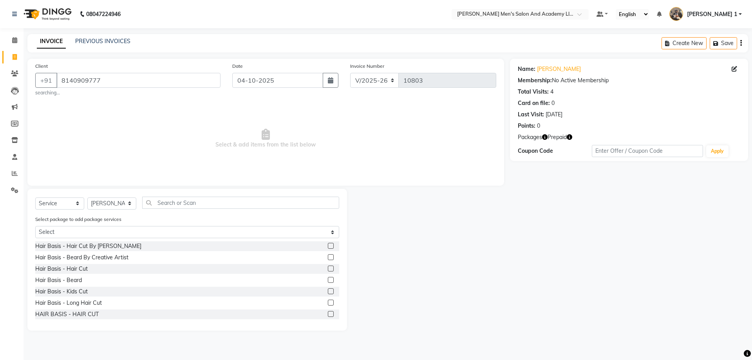
click at [18, 57] on span at bounding box center [15, 57] width 14 height 9
drag, startPoint x: 60, startPoint y: 80, endPoint x: 172, endPoint y: 88, distance: 113.2
click at [172, 88] on div "Client [PHONE_NUMBER] searching..." at bounding box center [127, 79] width 197 height 34
click at [13, 53] on span at bounding box center [15, 57] width 14 height 9
select select "service"
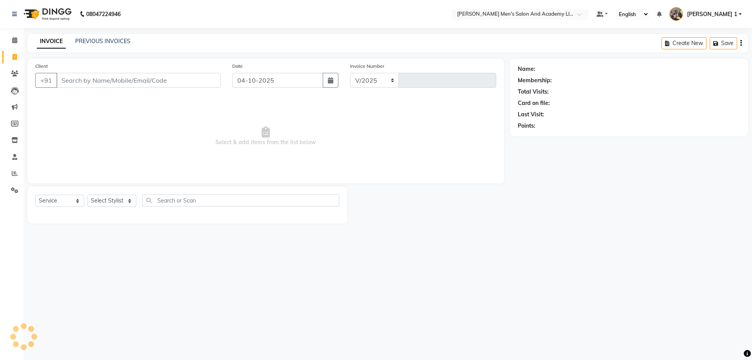
select select "6752"
type input "10803"
click at [63, 76] on input "Client" at bounding box center [138, 80] width 164 height 15
click at [61, 79] on input "Client" at bounding box center [138, 80] width 164 height 15
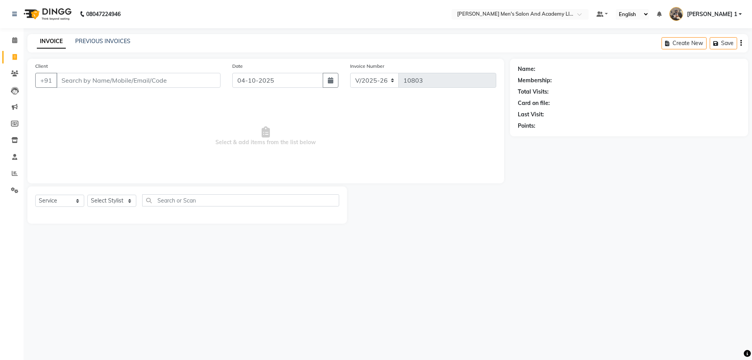
type input "8"
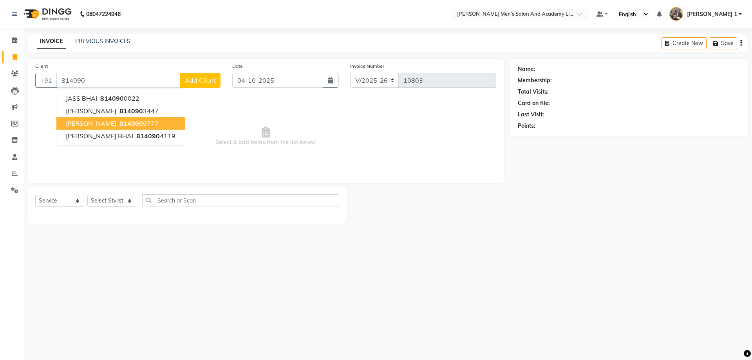
click at [96, 124] on span "[PERSON_NAME]" at bounding box center [91, 123] width 51 height 8
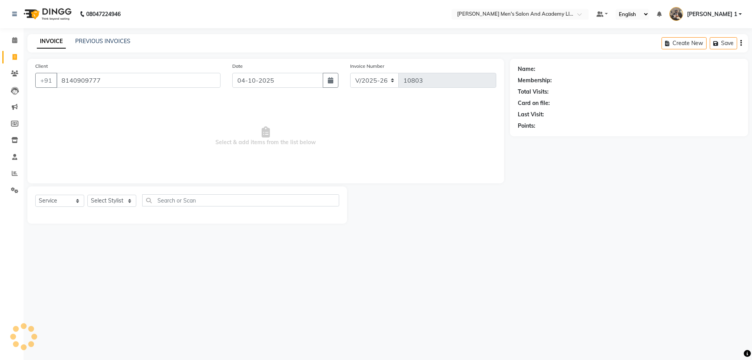
type input "8140909777"
drag, startPoint x: 60, startPoint y: 78, endPoint x: 153, endPoint y: 84, distance: 93.1
click at [159, 84] on input "8140909777" at bounding box center [138, 80] width 164 height 15
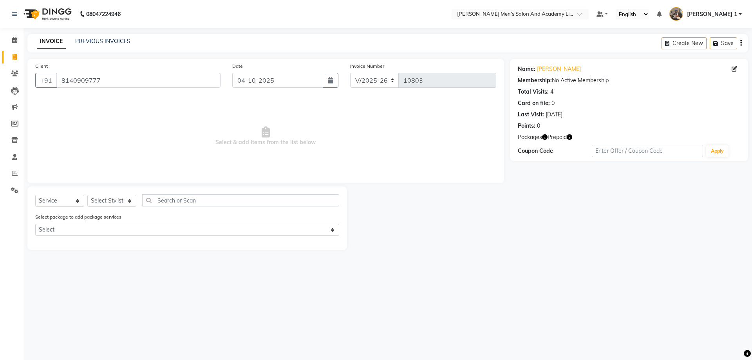
click at [570, 138] on icon "button" at bounding box center [569, 136] width 5 height 5
drag, startPoint x: 623, startPoint y: 166, endPoint x: 616, endPoint y: 167, distance: 6.7
click at [620, 166] on div "Name: [PERSON_NAME] Membership: No Active Membership Total Visits: 4 Card on fi…" at bounding box center [632, 154] width 244 height 191
click at [547, 137] on icon "button" at bounding box center [544, 136] width 5 height 5
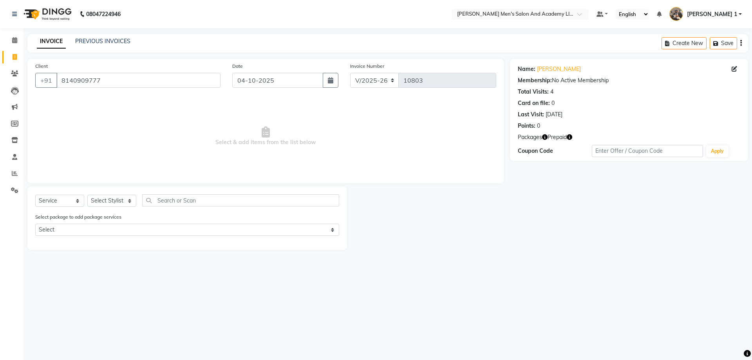
click at [545, 138] on icon "button" at bounding box center [544, 136] width 5 height 5
click at [518, 144] on div "1. GLOW PACKAGE :" at bounding box center [508, 144] width 52 height 8
click at [134, 201] on select "Select Stylist [PERSON_NAME] [PERSON_NAME] [PERSON_NAME] [PERSON_NAME] [PERSON_…" at bounding box center [111, 201] width 49 height 12
select select "60227"
click at [87, 195] on select "Select Stylist [PERSON_NAME] [PERSON_NAME] [PERSON_NAME] [PERSON_NAME] [PERSON_…" at bounding box center [111, 201] width 49 height 12
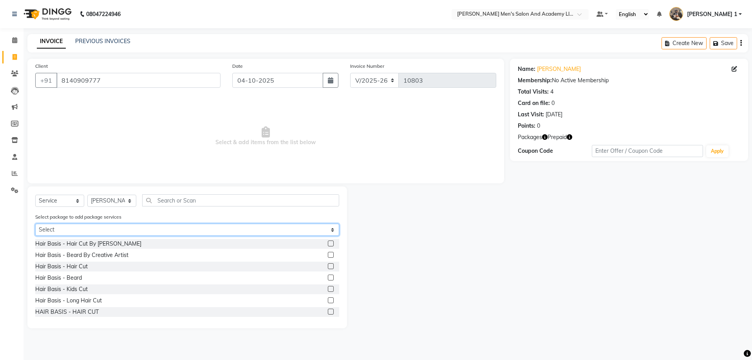
click at [168, 227] on select "Select GLOW PACKAGE" at bounding box center [187, 230] width 304 height 12
select select "1: Object"
click at [35, 224] on select "Select GLOW PACKAGE" at bounding box center [187, 230] width 304 height 12
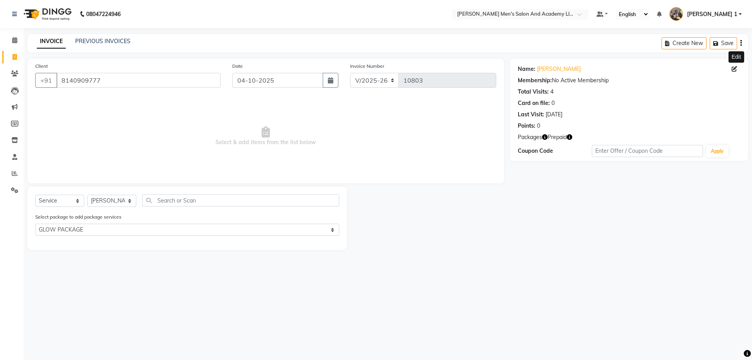
click at [732, 69] on icon at bounding box center [734, 68] width 5 height 5
select select "[DEMOGRAPHIC_DATA]"
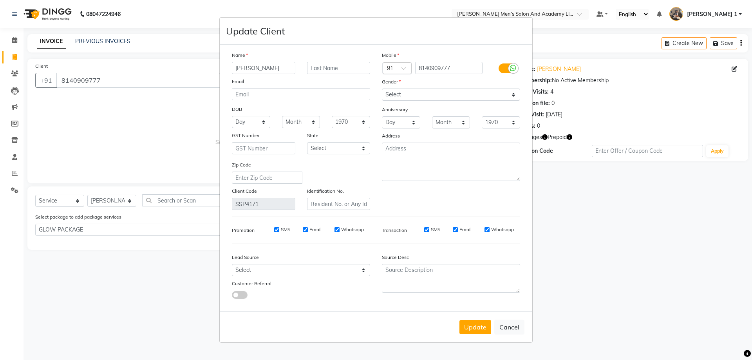
click at [453, 83] on div "Gender" at bounding box center [451, 83] width 150 height 11
click at [465, 61] on div "Mobile" at bounding box center [451, 56] width 150 height 11
drag, startPoint x: 460, startPoint y: 64, endPoint x: 457, endPoint y: 69, distance: 5.3
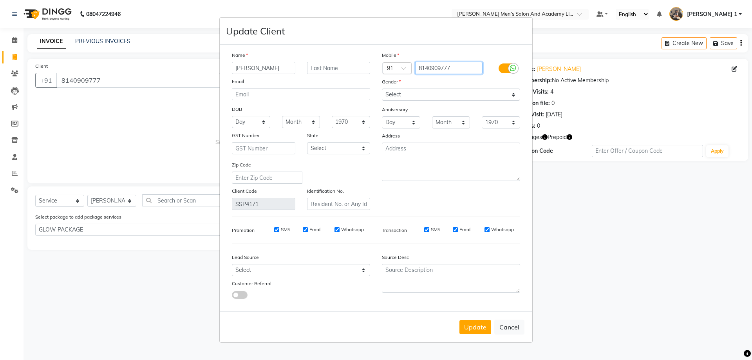
click at [459, 65] on input "8140909777" at bounding box center [449, 68] width 68 height 12
click at [60, 76] on ngb-modal-window "Update Client Name [PERSON_NAME] Email DOB Day 01 02 03 04 05 06 07 08 09 10 11…" at bounding box center [376, 180] width 752 height 360
drag, startPoint x: 67, startPoint y: 81, endPoint x: 76, endPoint y: 80, distance: 9.1
click at [72, 82] on ngb-modal-window "Update Client Name [PERSON_NAME] Email DOB Day 01 02 03 04 05 06 07 08 09 10 11…" at bounding box center [376, 180] width 752 height 360
click at [715, 78] on ngb-modal-window "Update Client Name [PERSON_NAME] Email DOB Day 01 02 03 04 05 06 07 08 09 10 11…" at bounding box center [376, 180] width 752 height 360
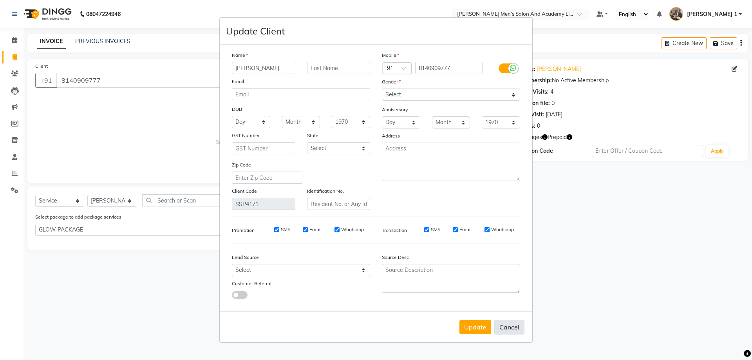
click at [515, 327] on button "Cancel" at bounding box center [509, 327] width 30 height 15
select select
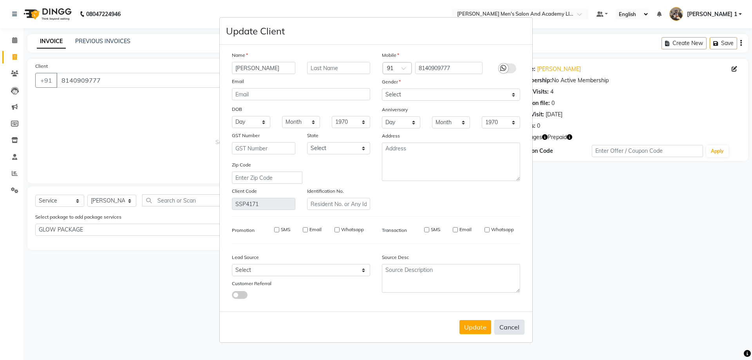
select select
checkbox input "false"
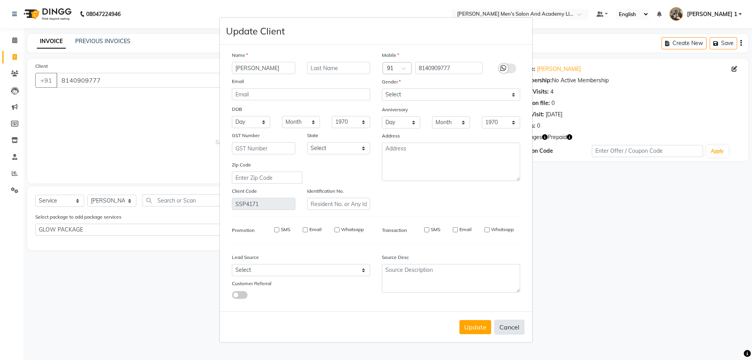
checkbox input "false"
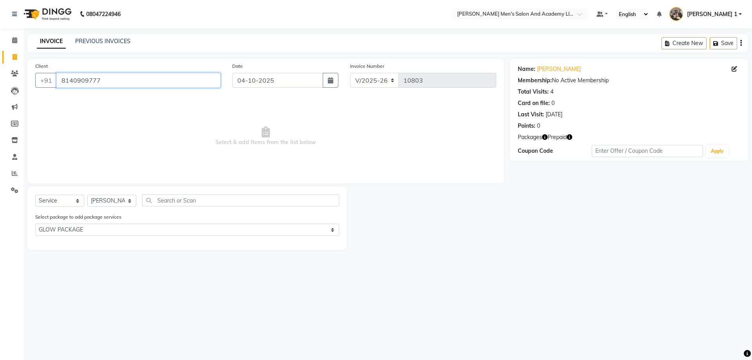
drag, startPoint x: 60, startPoint y: 79, endPoint x: 144, endPoint y: 96, distance: 85.1
click at [144, 96] on div "Client [PHONE_NUMBER] Date [DATE] Invoice Number V/2025 V/[PHONE_NUMBER] Select…" at bounding box center [265, 121] width 477 height 125
click at [14, 169] on span at bounding box center [15, 173] width 14 height 9
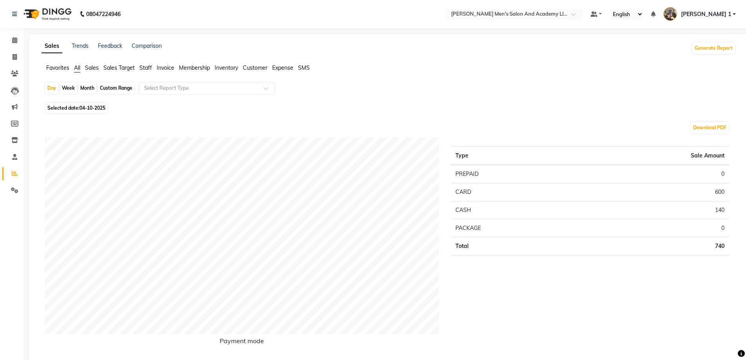
click at [147, 66] on span "Staff" at bounding box center [145, 67] width 13 height 7
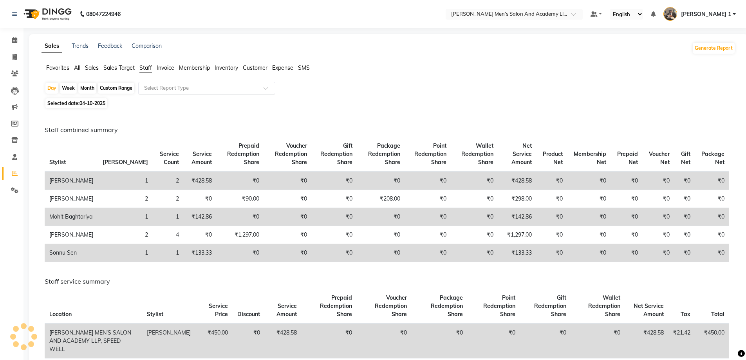
click at [160, 90] on input "text" at bounding box center [199, 88] width 113 height 8
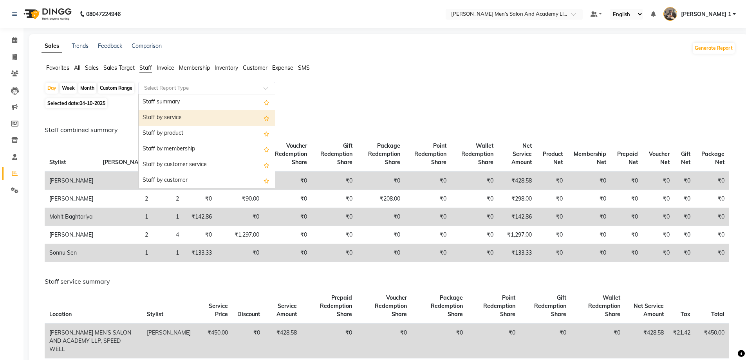
click at [175, 119] on div "Staff by service" at bounding box center [207, 118] width 136 height 16
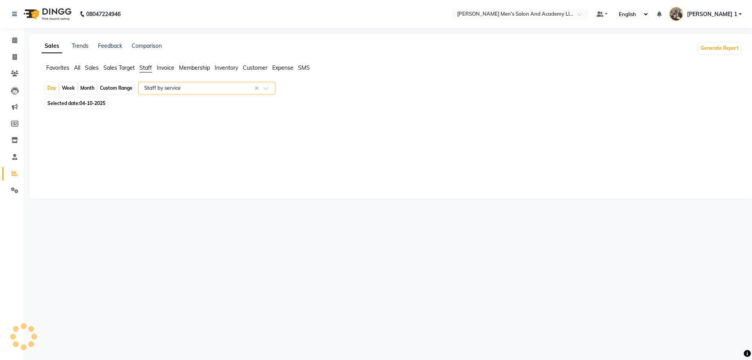
select select "full_report"
select select "csv"
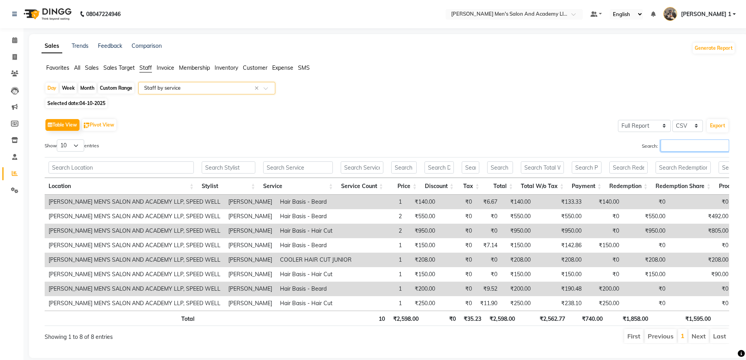
click at [672, 146] on input "Search:" at bounding box center [695, 145] width 69 height 12
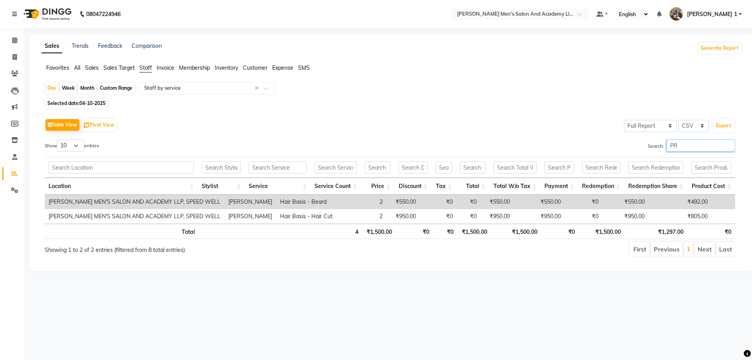
type input "P"
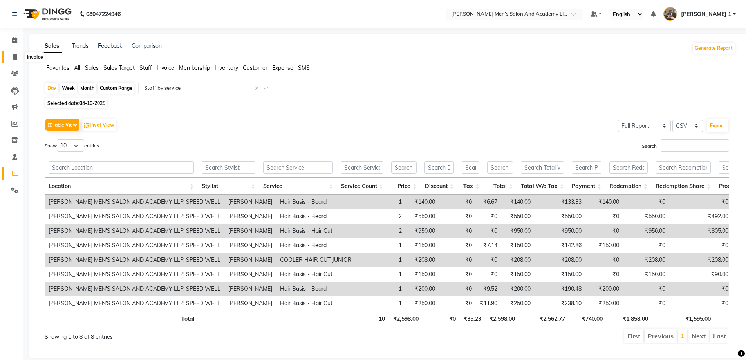
click at [20, 60] on span at bounding box center [15, 57] width 14 height 9
select select "service"
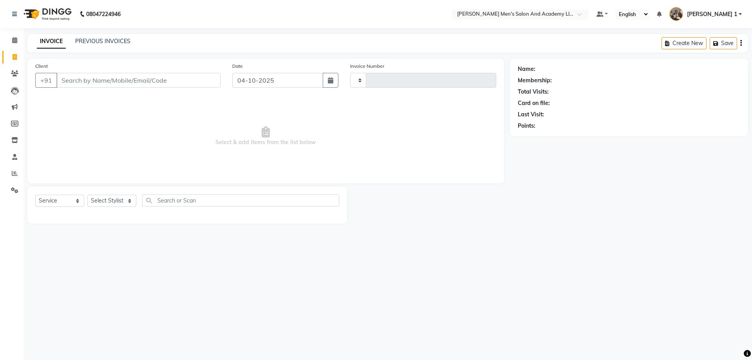
type input "10804"
select select "6752"
drag, startPoint x: 87, startPoint y: 81, endPoint x: 92, endPoint y: 80, distance: 5.3
click at [89, 81] on input "Client" at bounding box center [138, 80] width 164 height 15
click at [107, 37] on div "PREVIOUS INVOICES" at bounding box center [102, 41] width 55 height 8
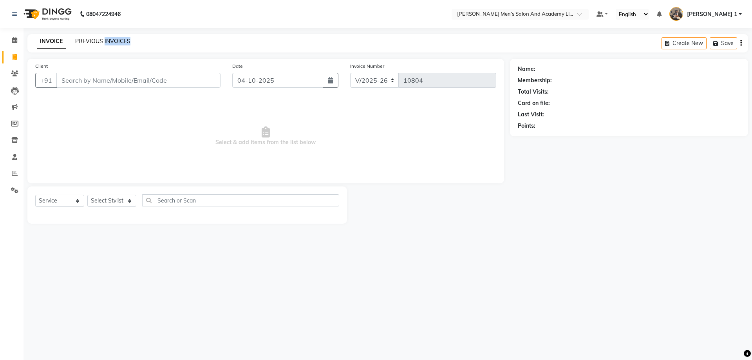
drag, startPoint x: 107, startPoint y: 37, endPoint x: 108, endPoint y: 43, distance: 5.6
click at [107, 38] on div "PREVIOUS INVOICES" at bounding box center [102, 41] width 55 height 8
click at [109, 43] on link "PREVIOUS INVOICES" at bounding box center [102, 41] width 55 height 7
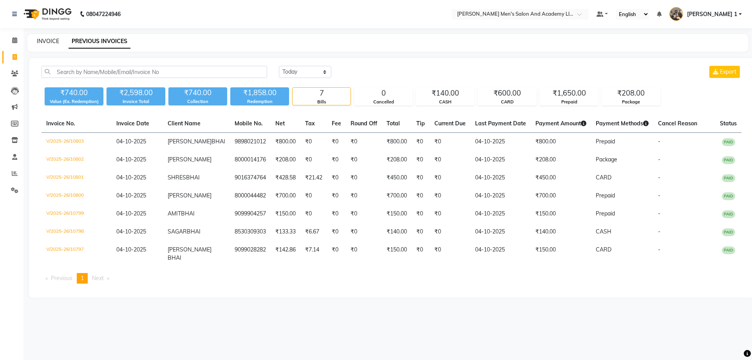
click at [54, 39] on link "INVOICE" at bounding box center [48, 41] width 22 height 7
select select "6752"
select select "service"
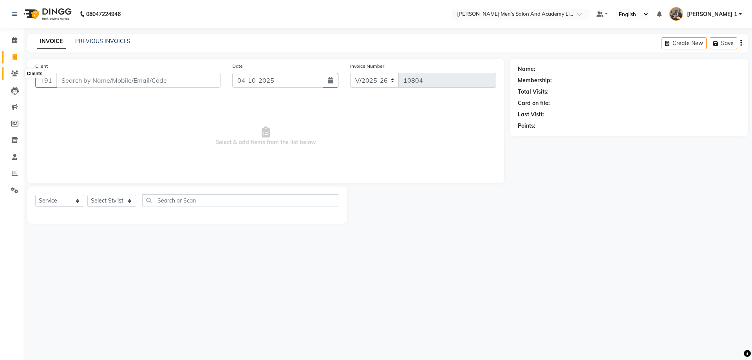
click at [17, 73] on icon at bounding box center [14, 74] width 7 height 6
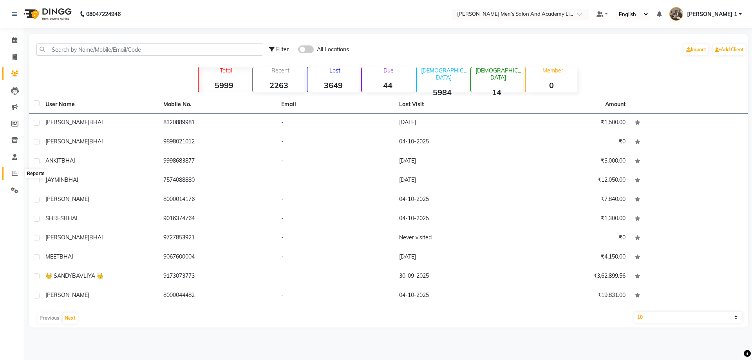
click at [17, 172] on icon at bounding box center [15, 173] width 6 height 6
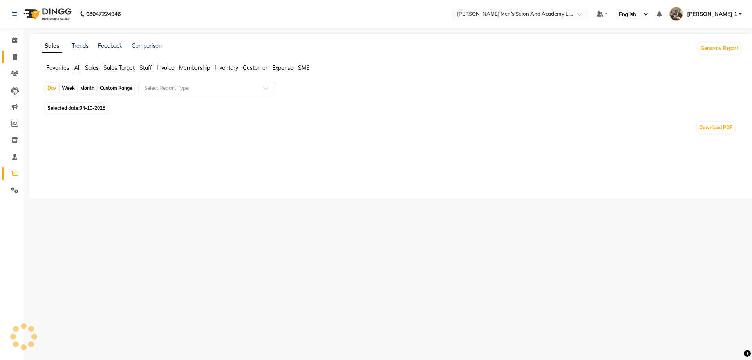
click at [8, 51] on link "Invoice" at bounding box center [11, 57] width 19 height 13
select select "service"
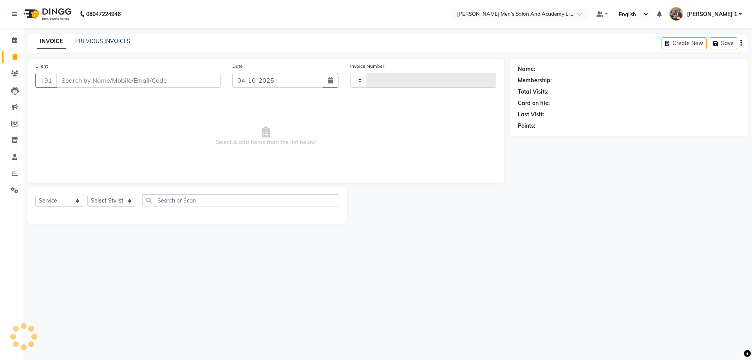
type input "10804"
select select "6752"
select select "service"
click at [91, 83] on input "Client" at bounding box center [138, 80] width 164 height 15
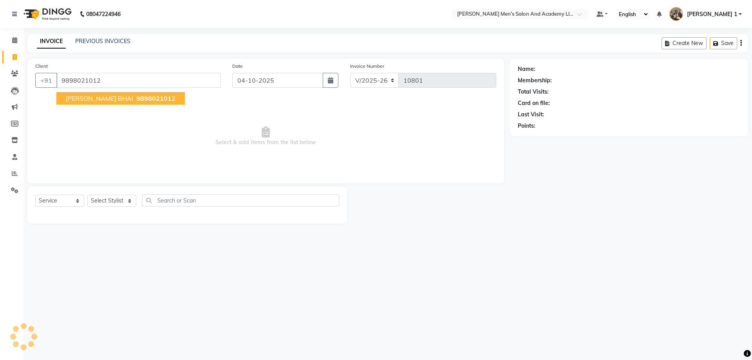
type input "9898021012"
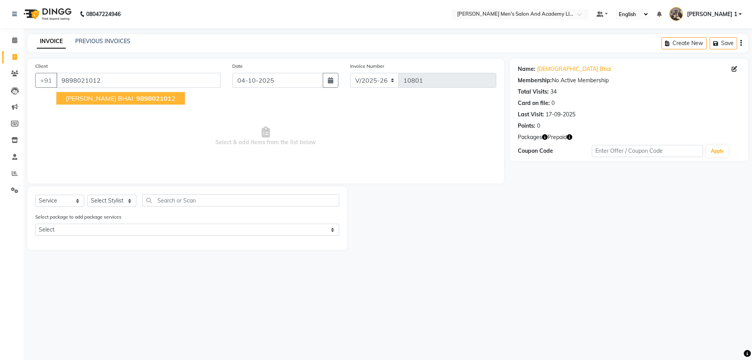
click at [96, 98] on span "HARESH BHAI" at bounding box center [99, 98] width 67 height 8
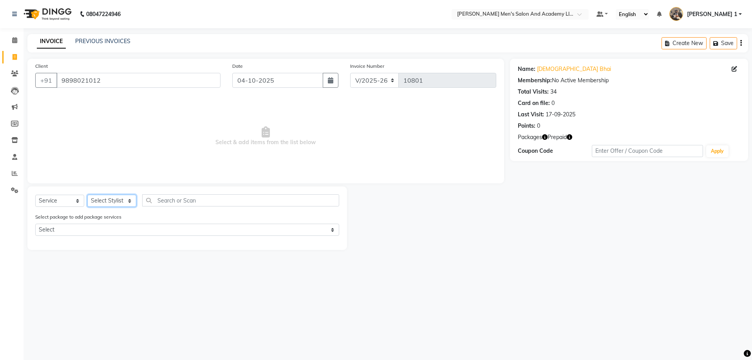
click at [119, 201] on select "Select Stylist [PERSON_NAME] [PERSON_NAME] [PERSON_NAME] [PERSON_NAME] [PERSON_…" at bounding box center [111, 201] width 49 height 12
click at [570, 136] on icon "button" at bounding box center [569, 136] width 5 height 5
drag, startPoint x: 539, startPoint y: 217, endPoint x: 545, endPoint y: 227, distance: 12.1
click at [541, 219] on div "Name: Haresh Bhai Membership: No Active Membership Total Visits: 34 Card on fil…" at bounding box center [632, 154] width 244 height 191
click at [130, 202] on select "Select Stylist [PERSON_NAME] [PERSON_NAME] [PERSON_NAME] [PERSON_NAME] [PERSON_…" at bounding box center [111, 201] width 49 height 12
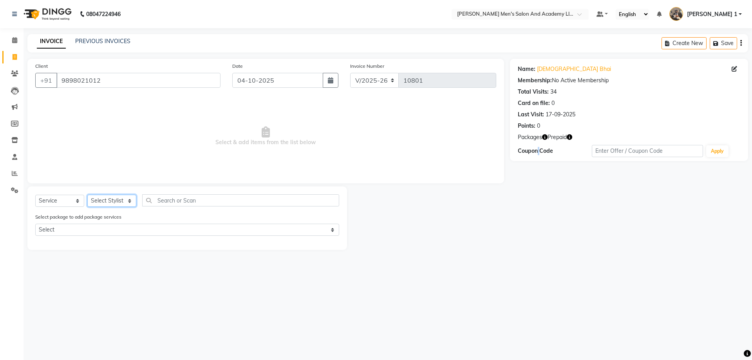
select select "52738"
click at [87, 195] on select "Select Stylist [PERSON_NAME] [PERSON_NAME] [PERSON_NAME] [PERSON_NAME] [PERSON_…" at bounding box center [111, 201] width 49 height 12
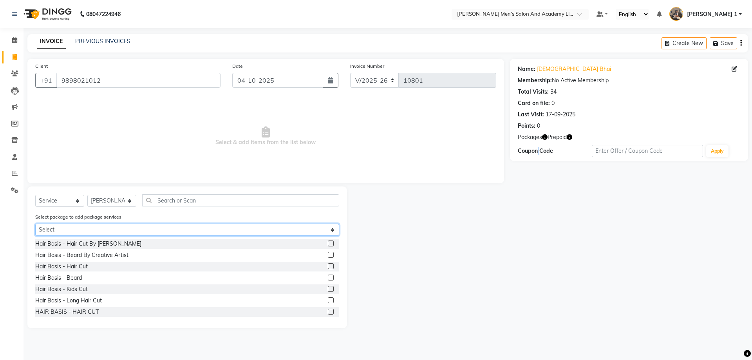
click at [297, 230] on select "Select HAIR CUT PAY 5 & GET 1 FREE BEARD PAY 5 & GET 1 FREE" at bounding box center [187, 230] width 304 height 12
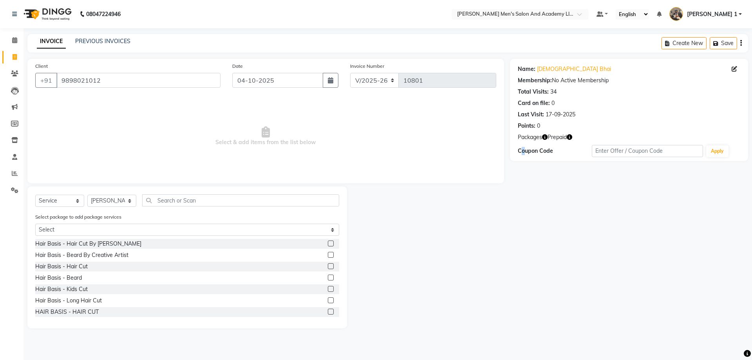
drag, startPoint x: 521, startPoint y: 181, endPoint x: 517, endPoint y: 183, distance: 4.7
click at [519, 182] on div "Name: Haresh Bhai Membership: No Active Membership Total Visits: 34 Card on fil…" at bounding box center [632, 194] width 244 height 270
drag, startPoint x: 322, startPoint y: 266, endPoint x: 322, endPoint y: 270, distance: 3.9
click at [322, 266] on div "Hair Basis - Hair Cut" at bounding box center [187, 267] width 304 height 10
click at [328, 266] on label at bounding box center [331, 266] width 6 height 6
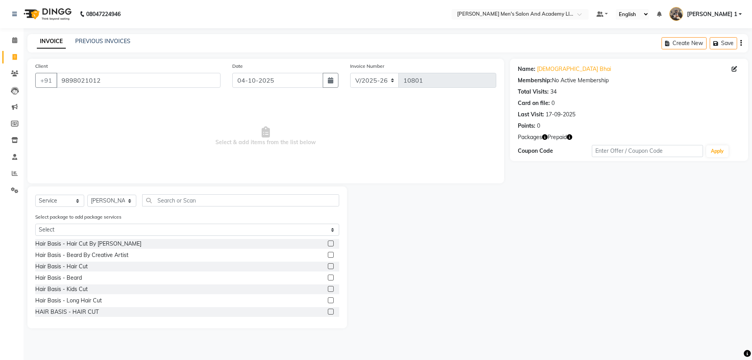
click at [328, 266] on input "checkbox" at bounding box center [330, 266] width 5 height 5
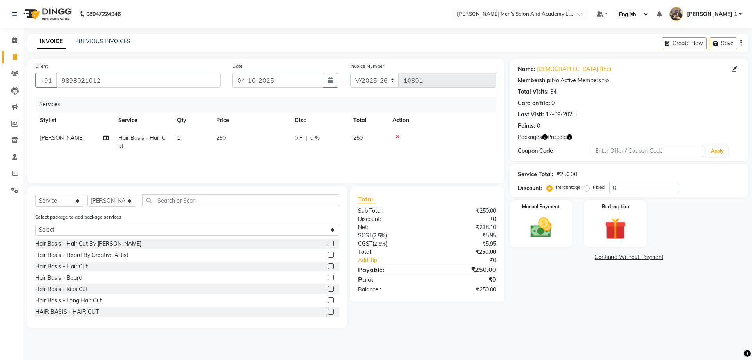
checkbox input "false"
click at [328, 275] on label at bounding box center [331, 278] width 6 height 6
click at [328, 275] on input "checkbox" at bounding box center [330, 277] width 5 height 5
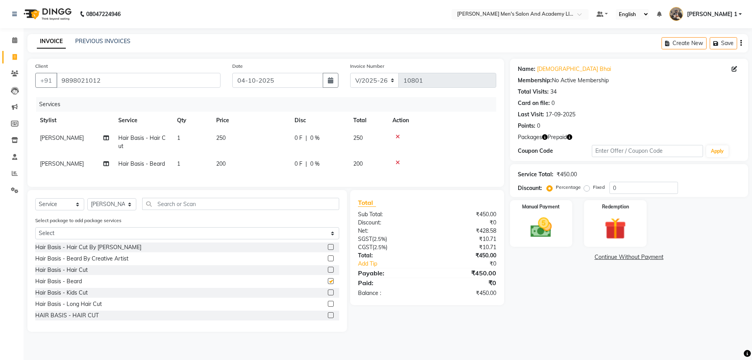
checkbox input "false"
drag, startPoint x: 217, startPoint y: 135, endPoint x: 243, endPoint y: 133, distance: 26.3
click at [243, 133] on td "250" at bounding box center [251, 142] width 78 height 26
select select "52738"
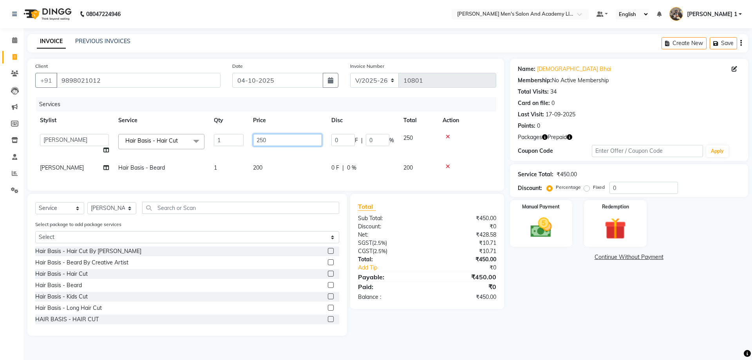
drag, startPoint x: 255, startPoint y: 138, endPoint x: 302, endPoint y: 138, distance: 47.8
click at [298, 137] on input "250" at bounding box center [287, 140] width 69 height 12
type input "450"
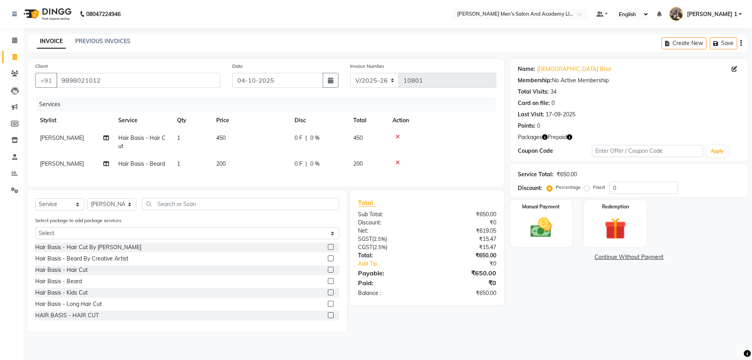
click at [273, 171] on td "200" at bounding box center [251, 164] width 78 height 18
select select "52738"
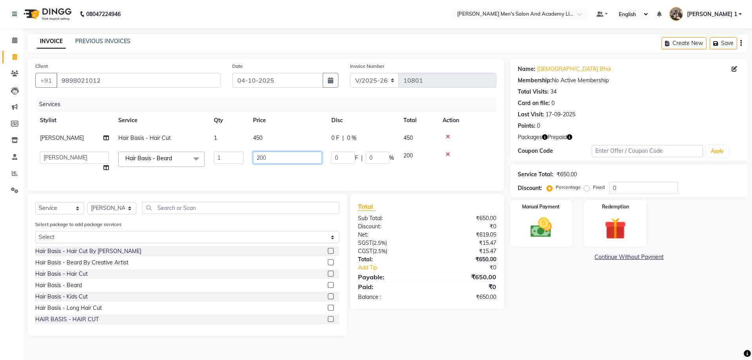
drag, startPoint x: 255, startPoint y: 156, endPoint x: 295, endPoint y: 153, distance: 39.7
click at [291, 153] on input "200" at bounding box center [287, 158] width 69 height 12
type input "350"
click at [606, 218] on img at bounding box center [615, 229] width 36 height 28
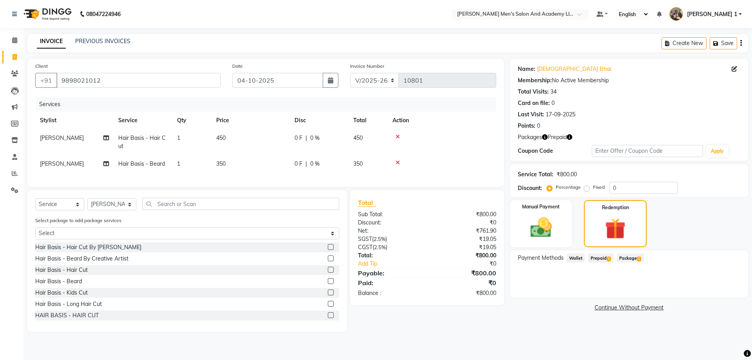
click at [639, 258] on span "2" at bounding box center [639, 259] width 4 height 5
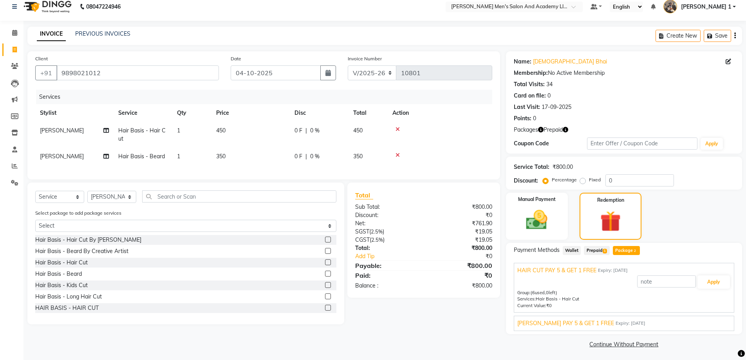
scroll to position [9, 0]
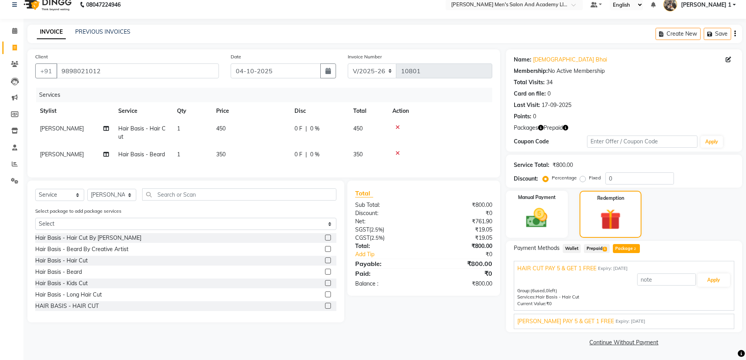
click at [602, 248] on span "Prepaid 1" at bounding box center [596, 248] width 25 height 9
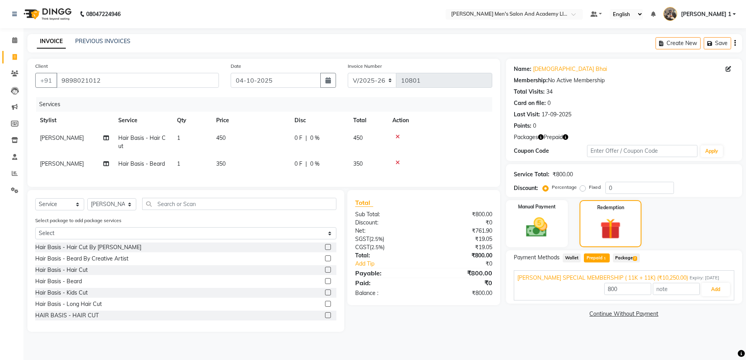
scroll to position [0, 0]
click at [725, 290] on button "Add" at bounding box center [722, 289] width 29 height 13
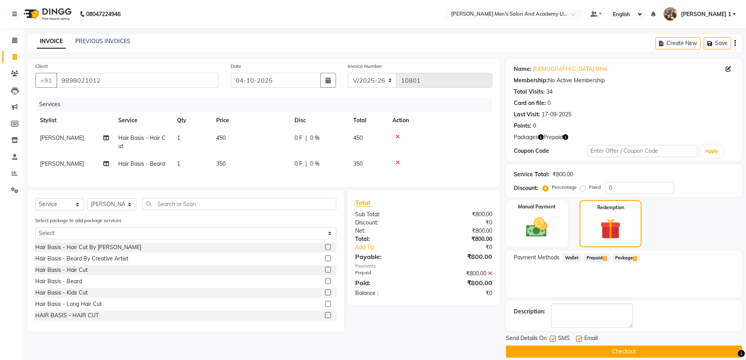
click at [580, 337] on label at bounding box center [579, 339] width 6 height 6
click at [580, 337] on input "checkbox" at bounding box center [578, 339] width 5 height 5
checkbox input "false"
click at [552, 338] on label at bounding box center [553, 339] width 6 height 6
click at [552, 338] on input "checkbox" at bounding box center [552, 339] width 5 height 5
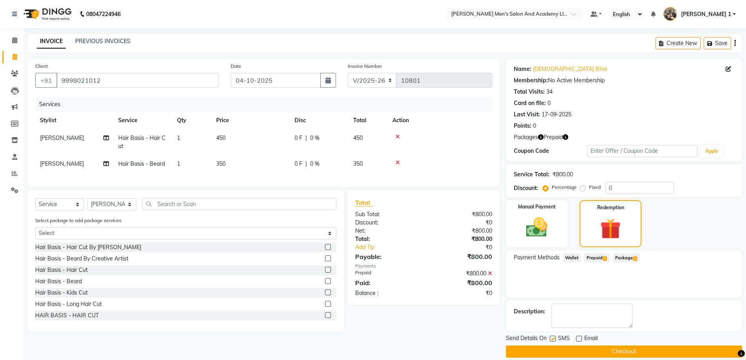
checkbox input "false"
click at [568, 353] on button "Checkout" at bounding box center [624, 352] width 236 height 12
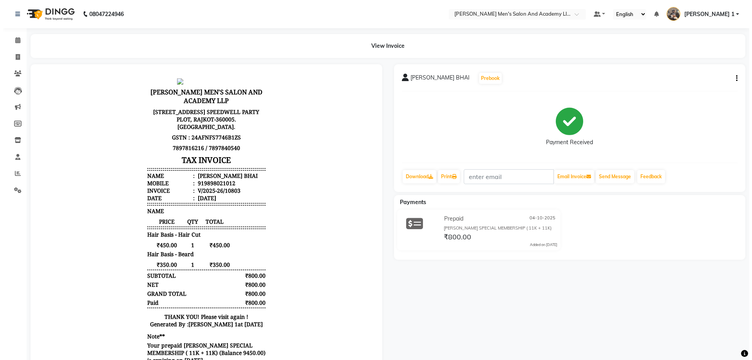
scroll to position [6, 0]
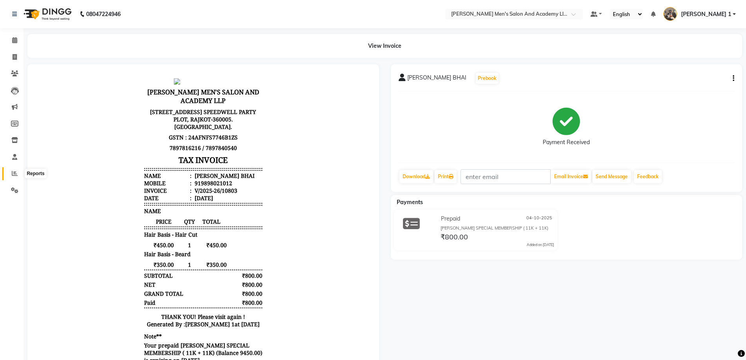
click at [12, 169] on span at bounding box center [15, 173] width 14 height 9
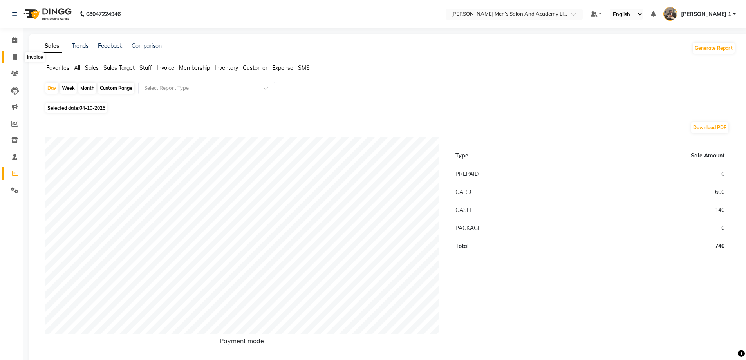
click at [19, 57] on span at bounding box center [15, 57] width 14 height 9
select select "service"
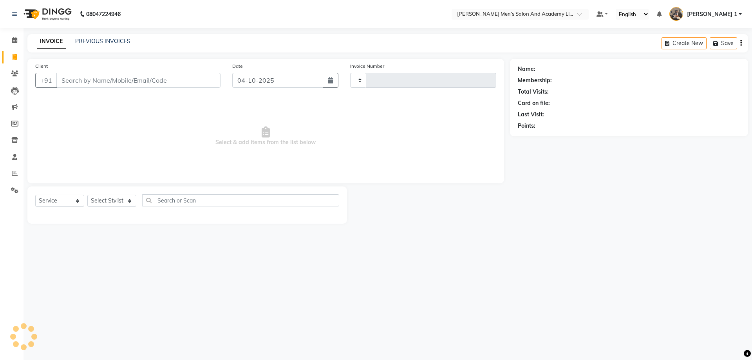
click at [18, 59] on span at bounding box center [15, 57] width 14 height 9
select select "service"
type input "10804"
select select "6752"
click at [74, 79] on input "Client" at bounding box center [138, 80] width 164 height 15
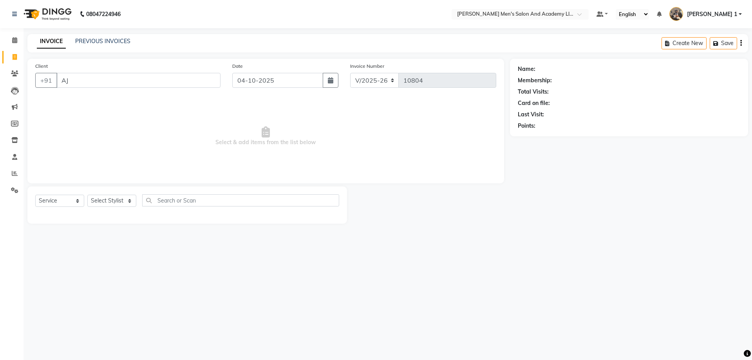
type input "A"
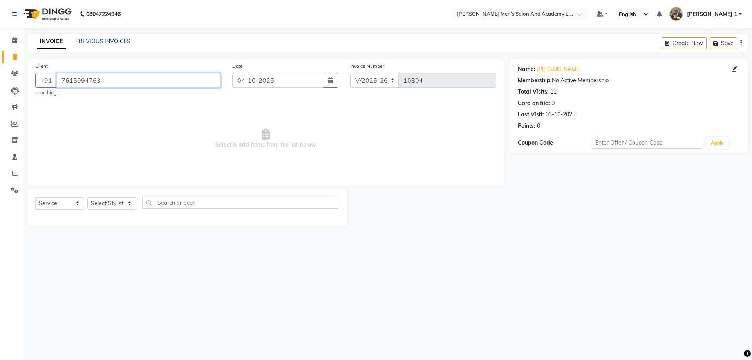
click at [106, 85] on input "7615994763" at bounding box center [138, 80] width 164 height 15
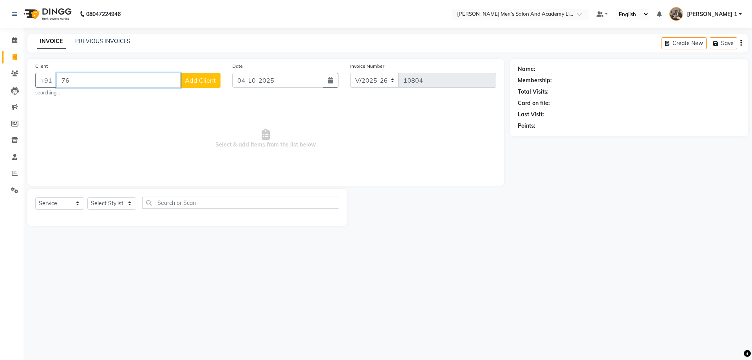
type input "7"
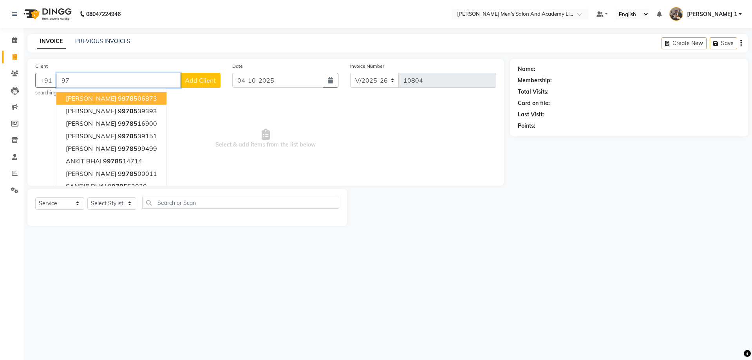
type input "9"
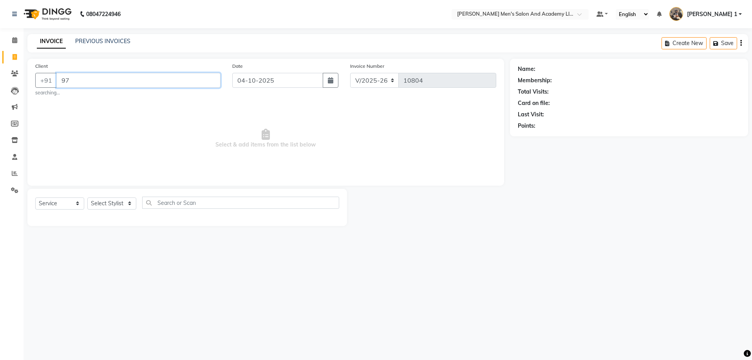
type input "9"
type input "7"
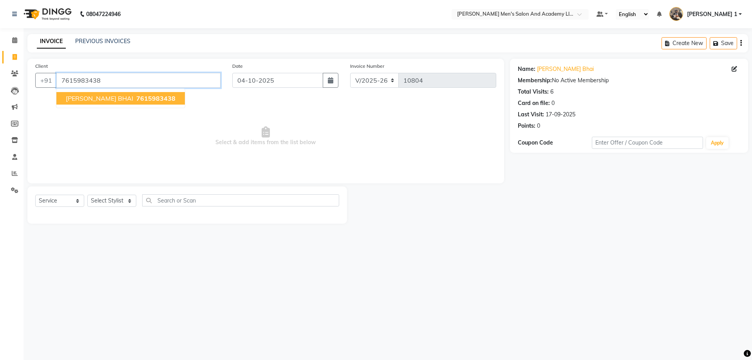
click at [97, 83] on input "7615983438" at bounding box center [138, 80] width 164 height 15
click at [105, 83] on input "7615983438" at bounding box center [138, 80] width 164 height 15
type input "7"
